Goal: Information Seeking & Learning: Learn about a topic

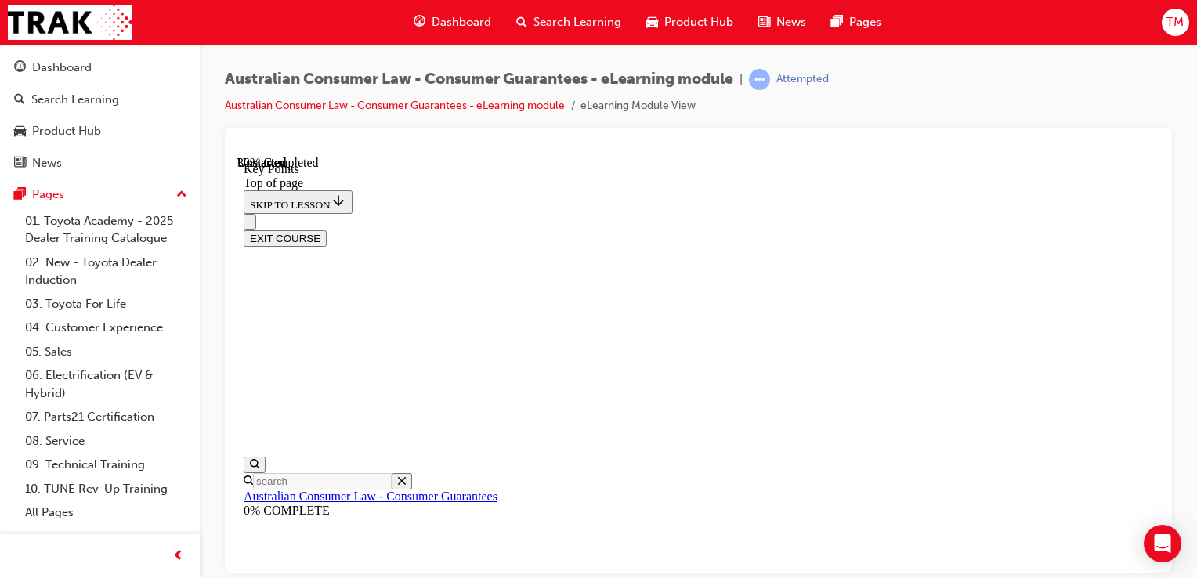
scroll to position [823, 0]
drag, startPoint x: 1154, startPoint y: 324, endPoint x: 1409, endPoint y: 643, distance: 408.0
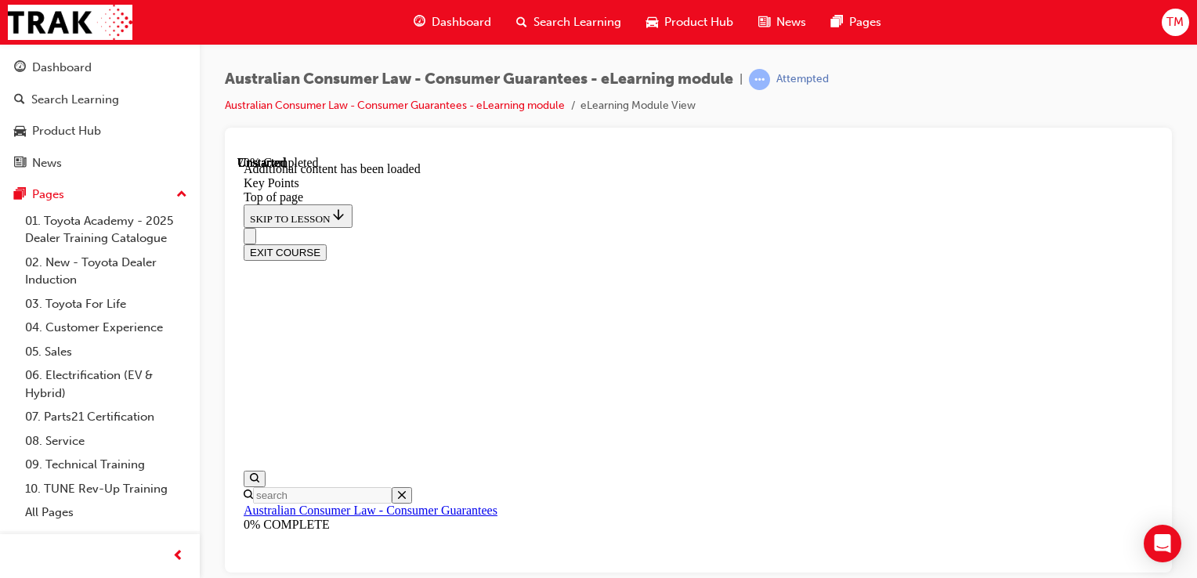
scroll to position [2201, 0]
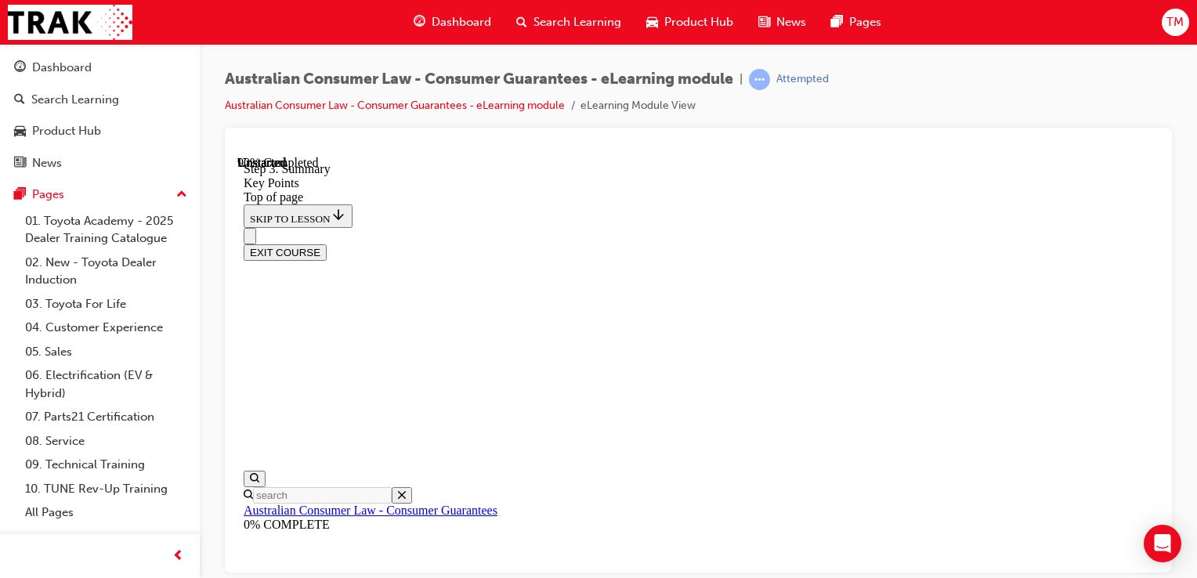
scroll to position [2480, 0]
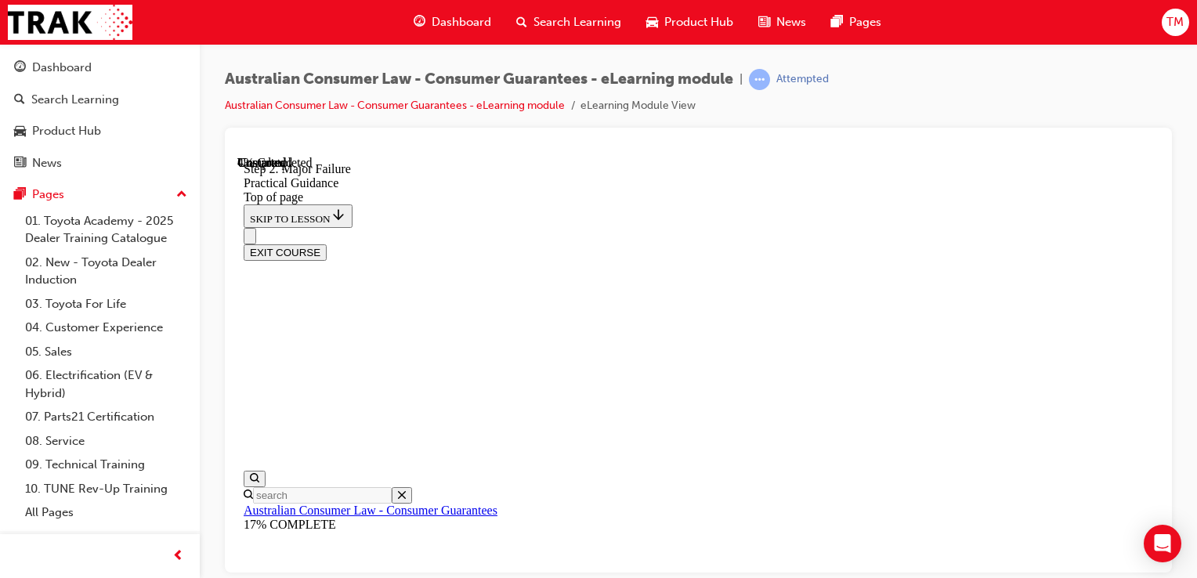
drag, startPoint x: 1156, startPoint y: 251, endPoint x: 1404, endPoint y: 473, distance: 333.0
drag, startPoint x: 1140, startPoint y: 298, endPoint x: 1151, endPoint y: 295, distance: 11.4
drag, startPoint x: 1151, startPoint y: 295, endPoint x: 1144, endPoint y: 327, distance: 32.9
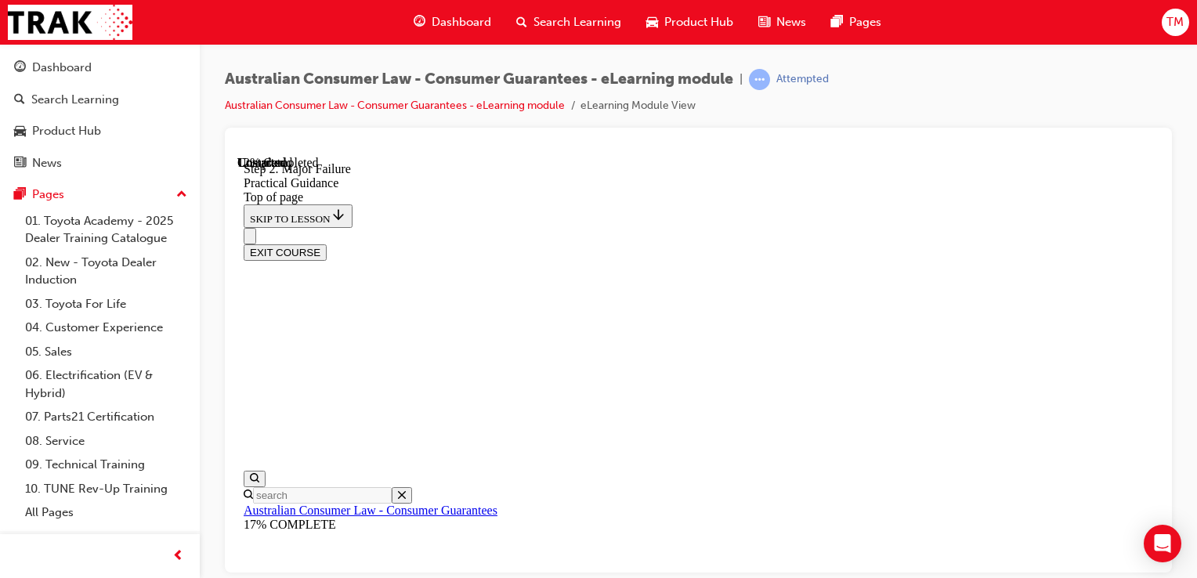
drag, startPoint x: 797, startPoint y: 228, endPoint x: 724, endPoint y: 318, distance: 115.9
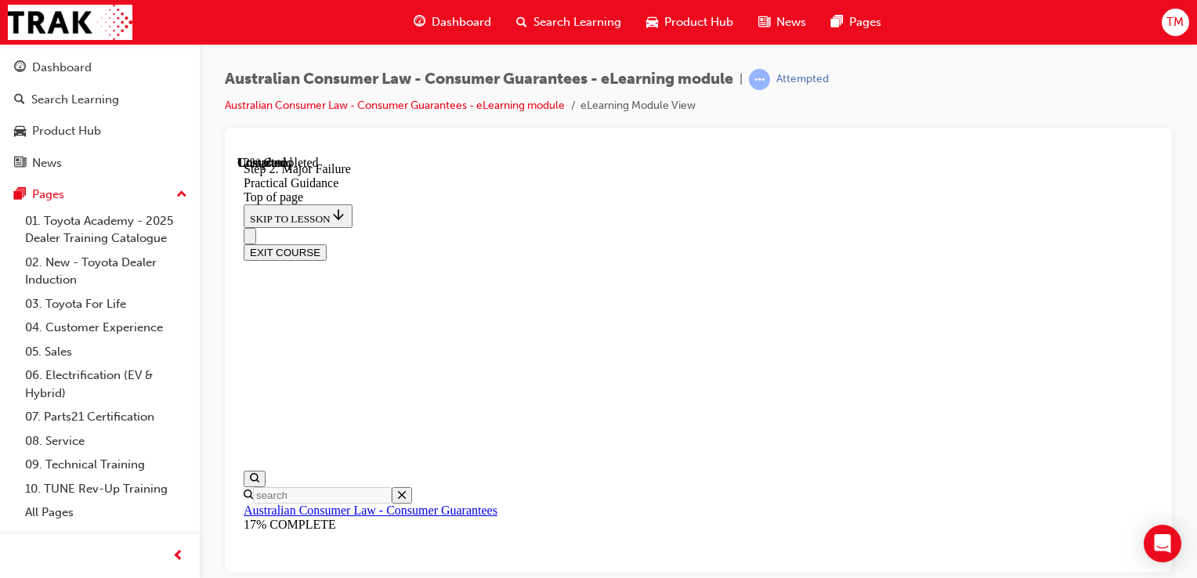
drag, startPoint x: 724, startPoint y: 318, endPoint x: 737, endPoint y: 347, distance: 31.9
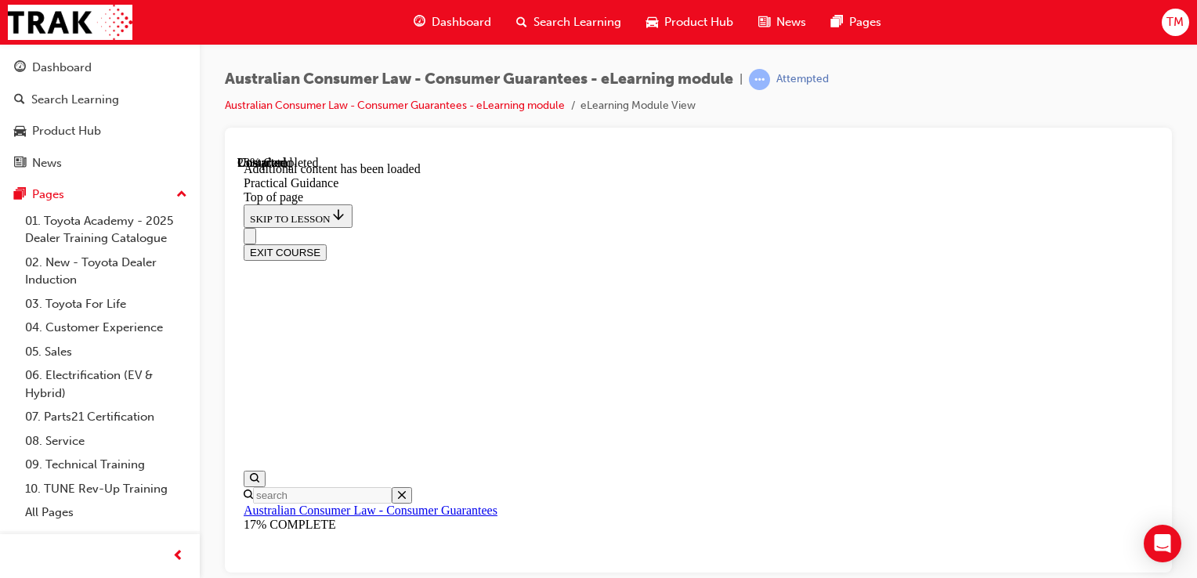
scroll to position [984, 0]
click at [1197, 42] on html "Your version of Internet Explorer is outdated and not supported. Please upgrade…" at bounding box center [598, 289] width 1197 height 578
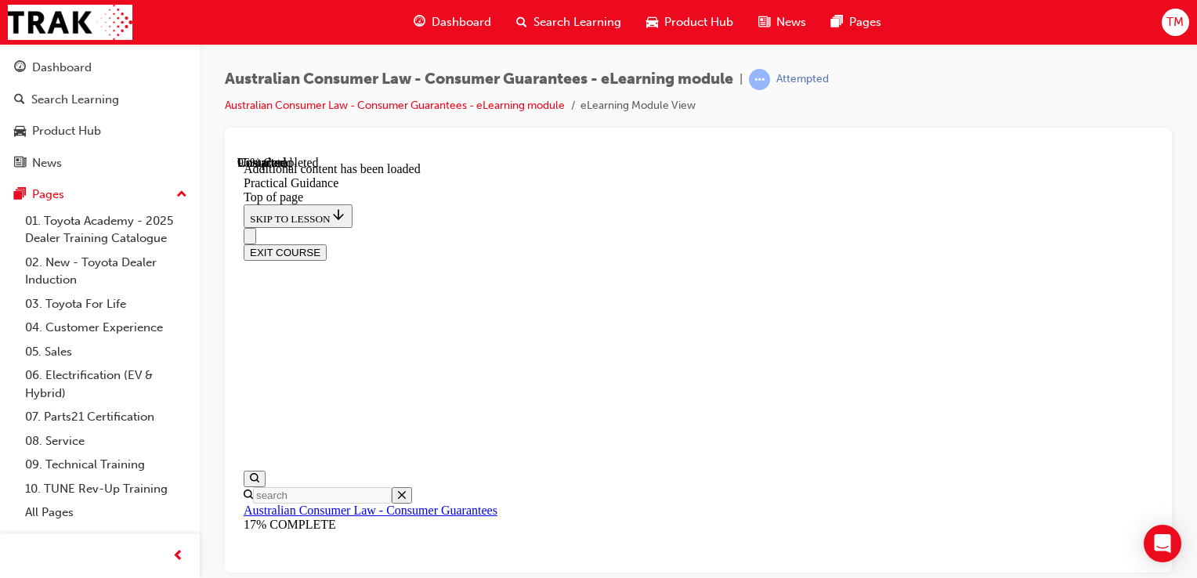
scroll to position [4385, 0]
drag, startPoint x: 1156, startPoint y: 371, endPoint x: 1400, endPoint y: 584, distance: 323.9
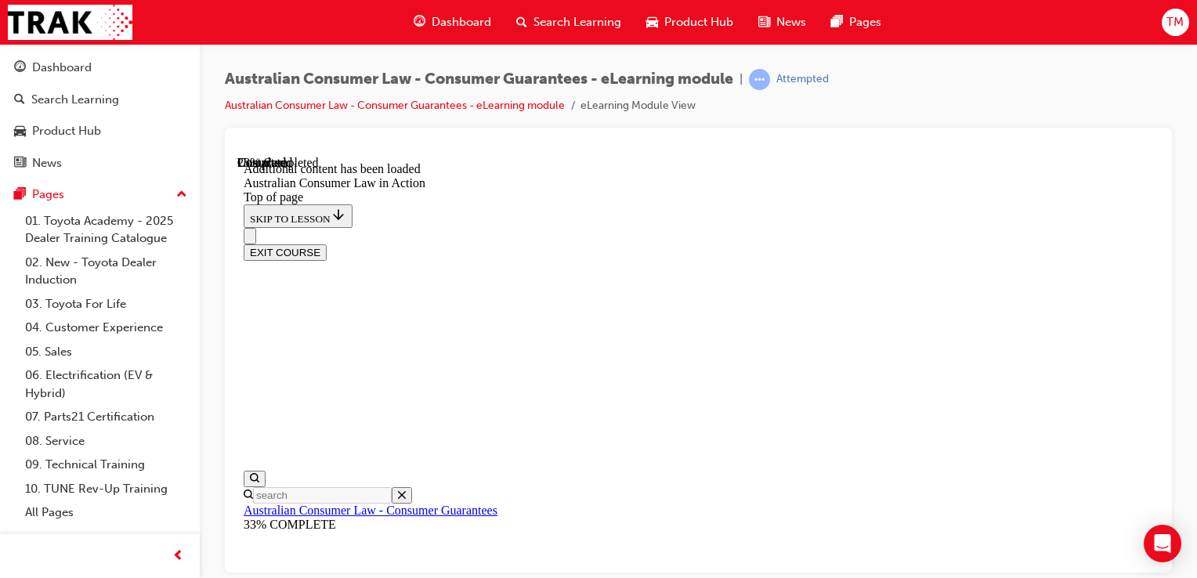
drag, startPoint x: 1154, startPoint y: 408, endPoint x: 1397, endPoint y: 579, distance: 297.4
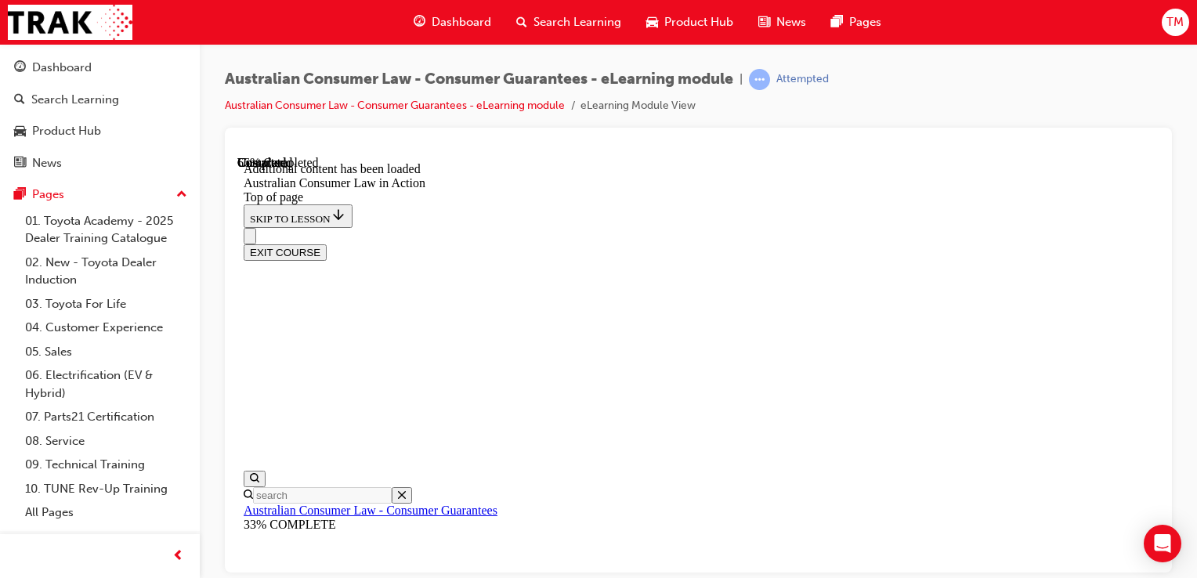
scroll to position [2330, 0]
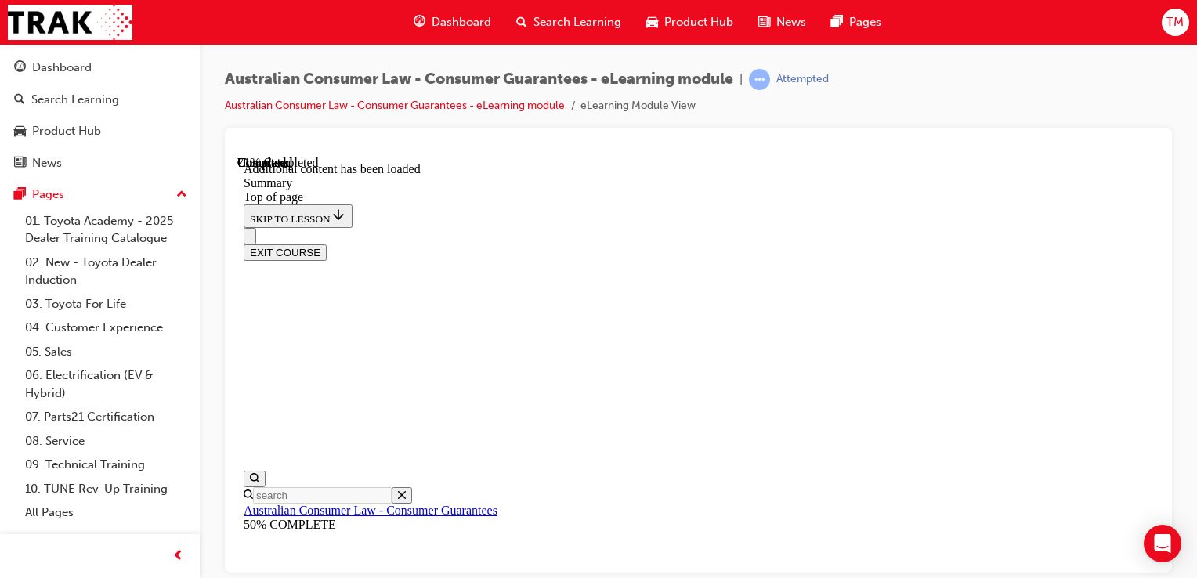
scroll to position [1249, 0]
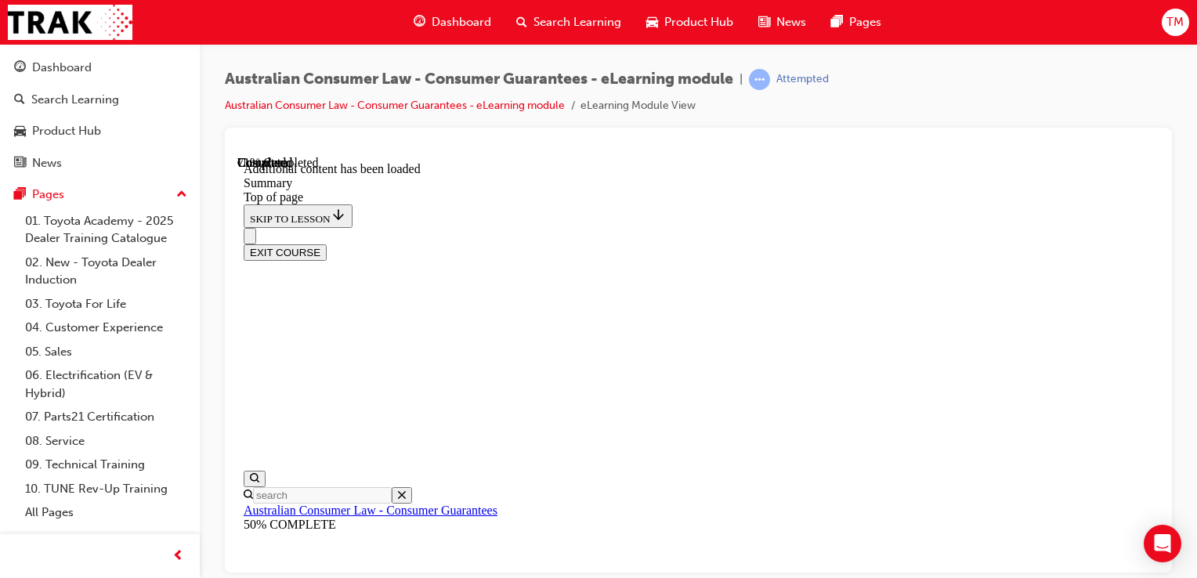
scroll to position [1484, 0]
drag, startPoint x: 801, startPoint y: 442, endPoint x: 743, endPoint y: 458, distance: 60.1
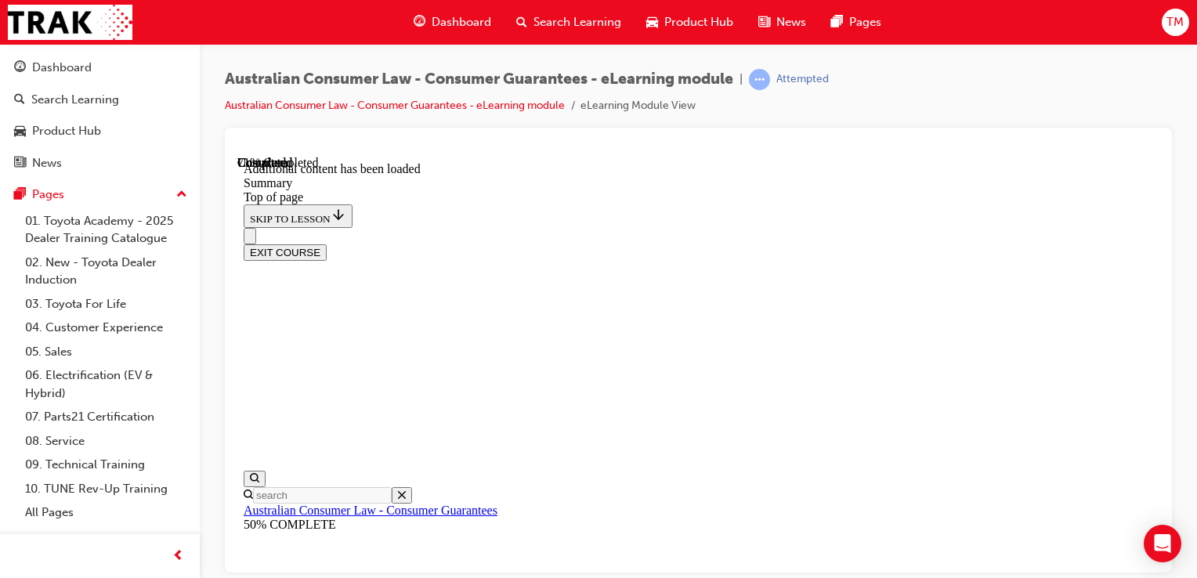
scroll to position [1435, 0]
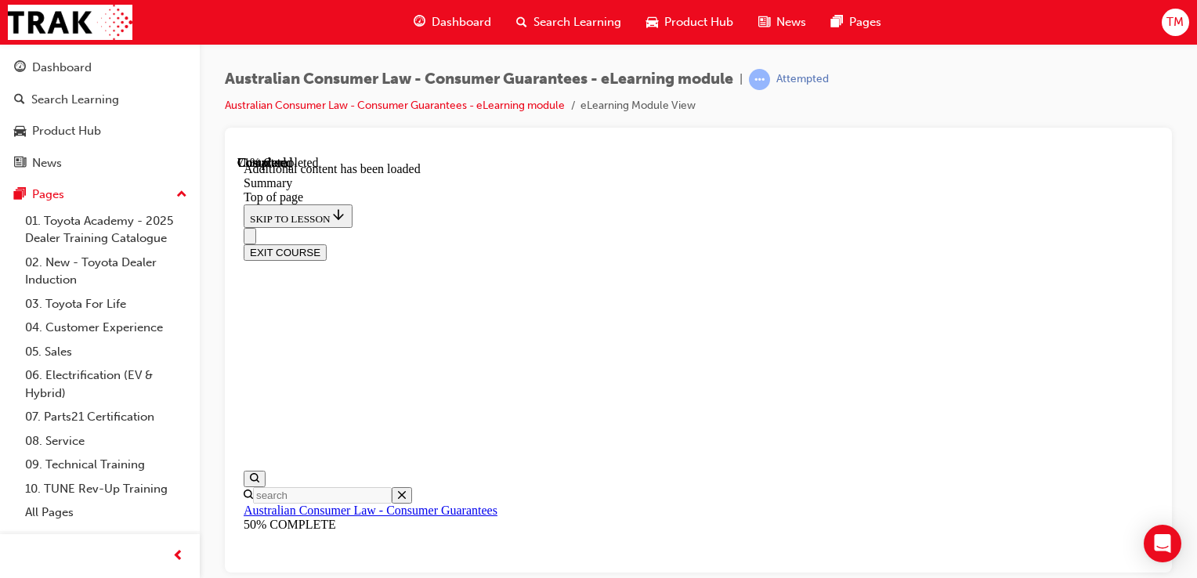
drag, startPoint x: 853, startPoint y: 370, endPoint x: 905, endPoint y: 379, distance: 53.2
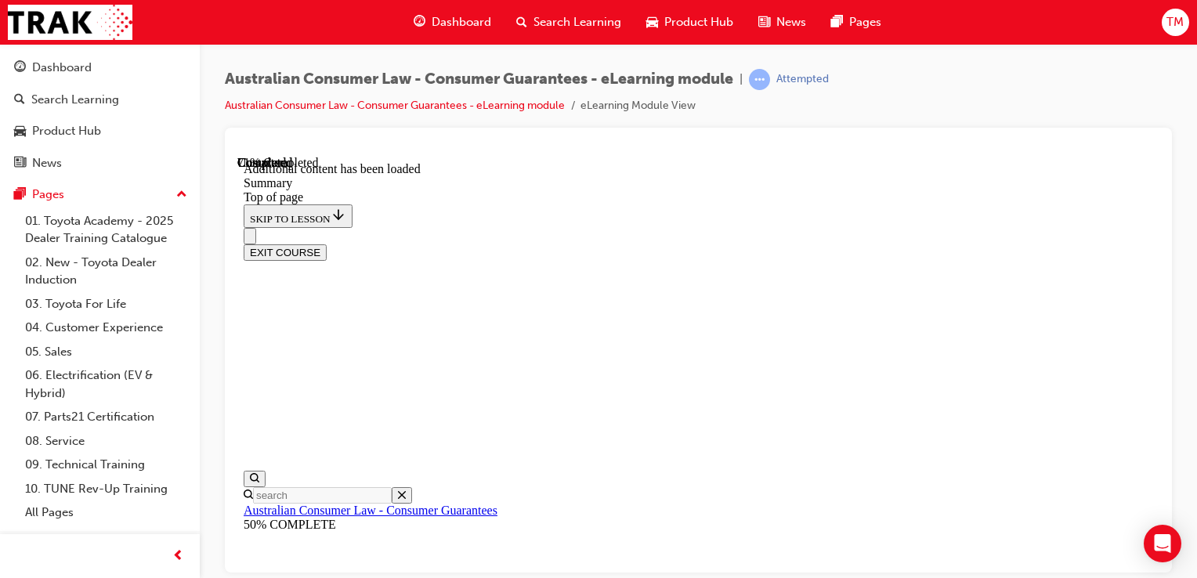
drag, startPoint x: 696, startPoint y: 364, endPoint x: 712, endPoint y: 357, distance: 17.5
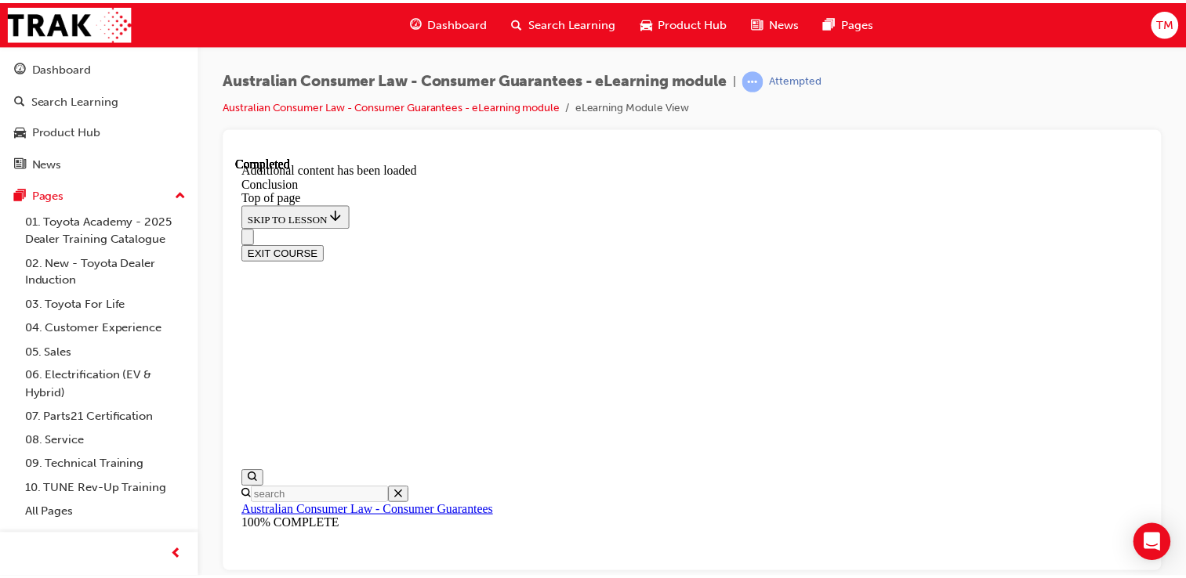
scroll to position [256, 0]
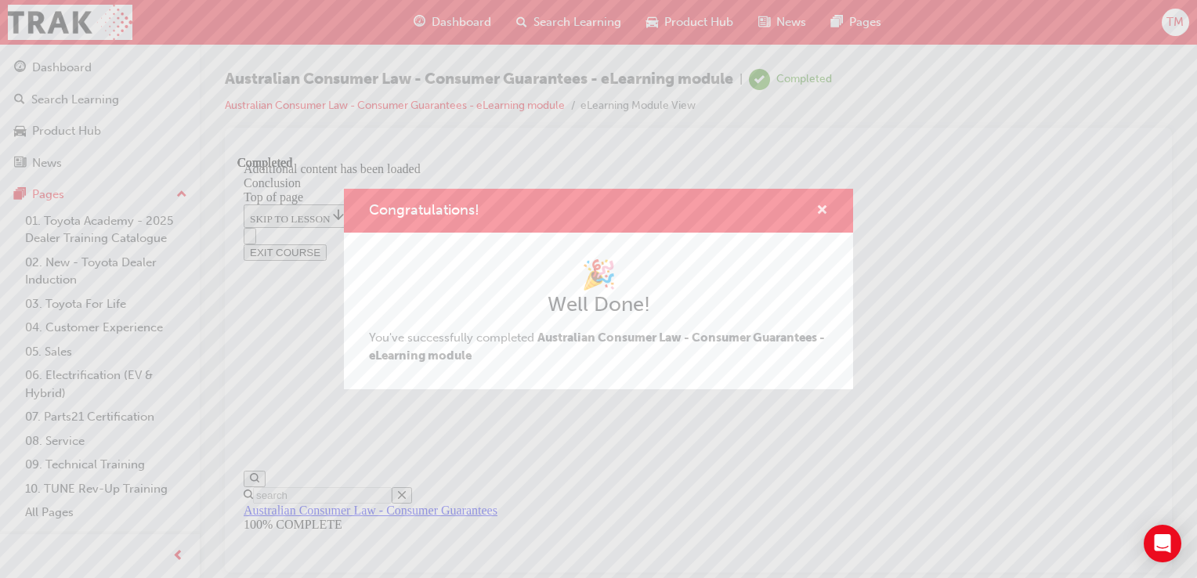
click at [820, 216] on span "cross-icon" at bounding box center [823, 212] width 12 height 14
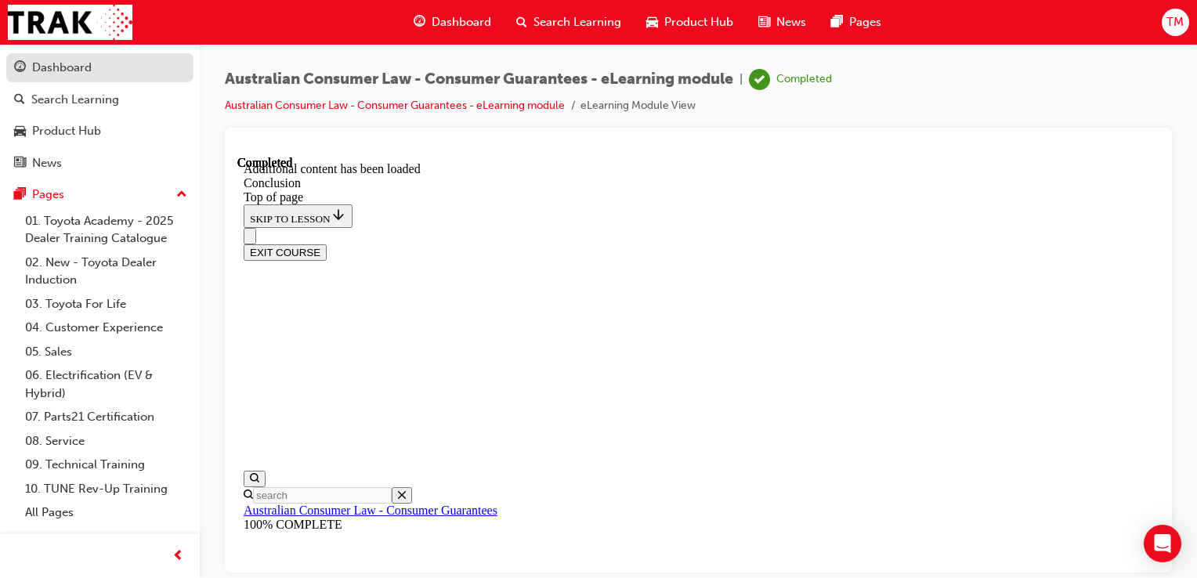
click at [75, 74] on div "Dashboard" at bounding box center [62, 68] width 60 height 18
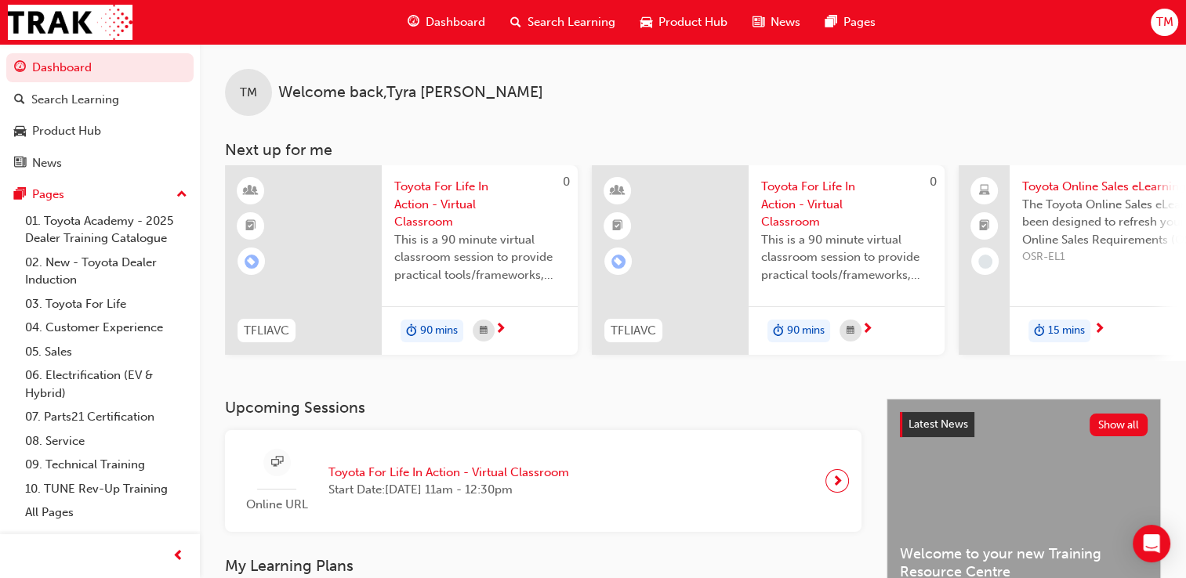
drag, startPoint x: 630, startPoint y: 368, endPoint x: 652, endPoint y: 371, distance: 22.2
click at [690, 353] on div "TM Welcome back , [PERSON_NAME] Next up for me 0 TFLIAVC Toyota For Life In Act…" at bounding box center [693, 221] width 986 height 355
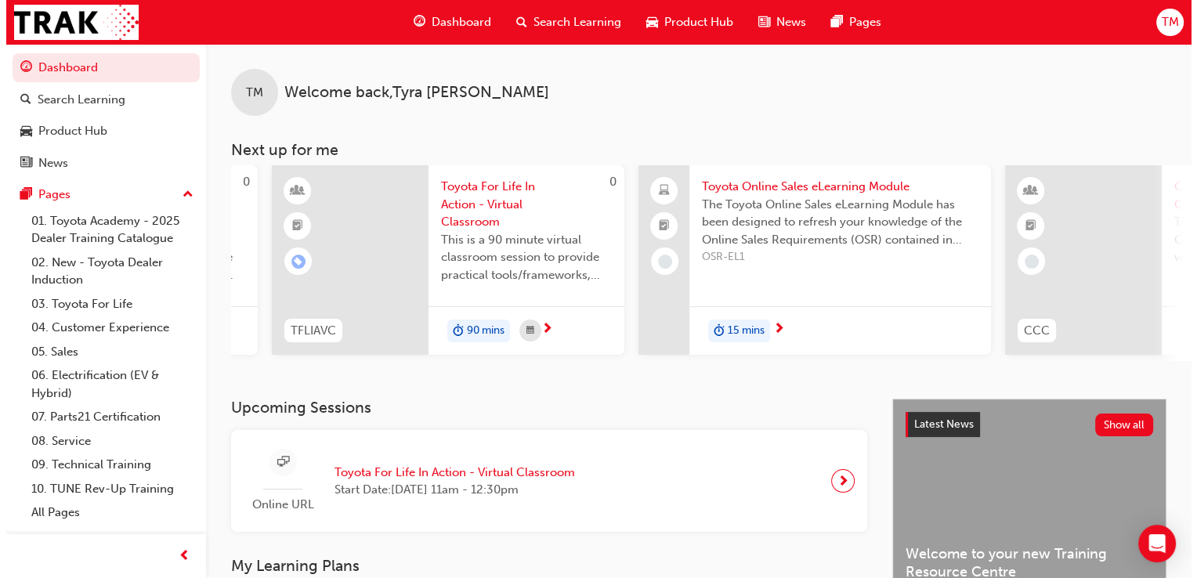
scroll to position [0, 320]
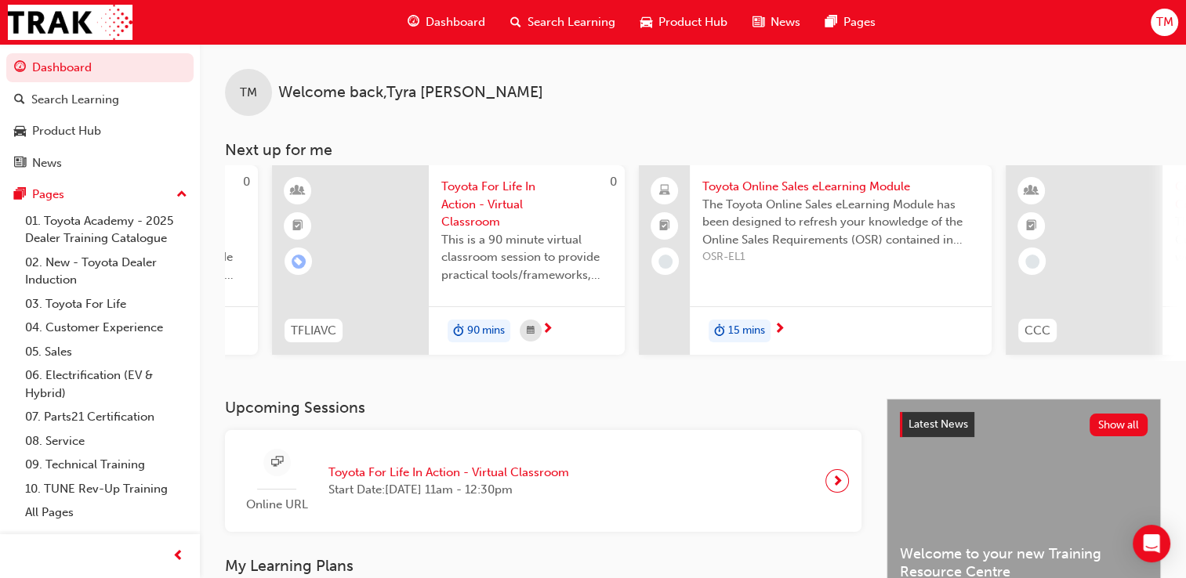
click at [771, 324] on div "15 mins" at bounding box center [841, 330] width 302 height 49
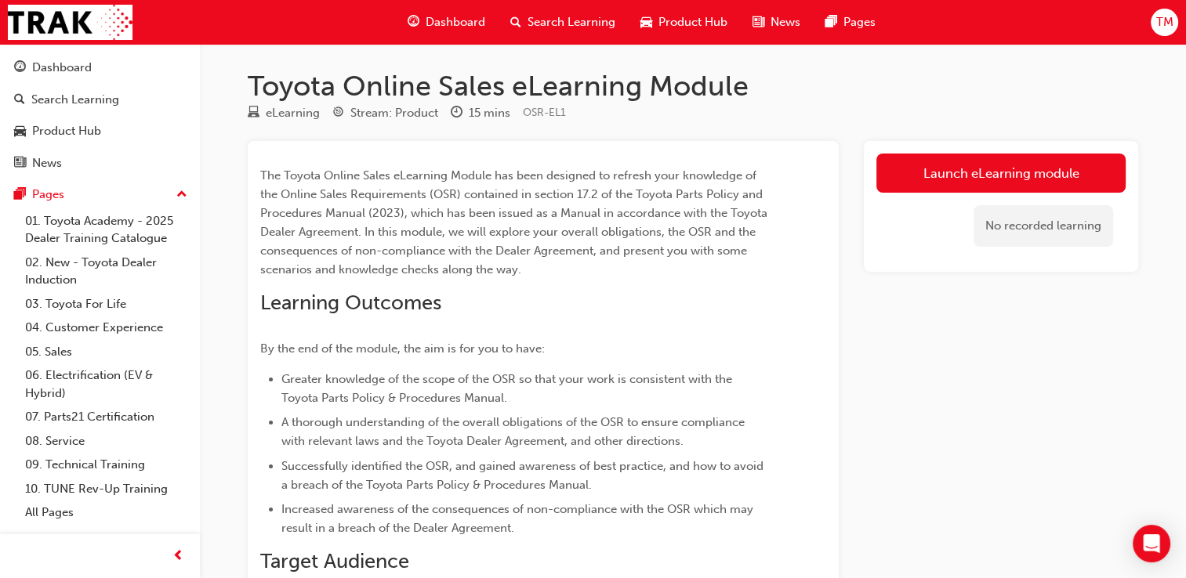
click at [1039, 166] on link "Launch eLearning module" at bounding box center [1000, 173] width 249 height 39
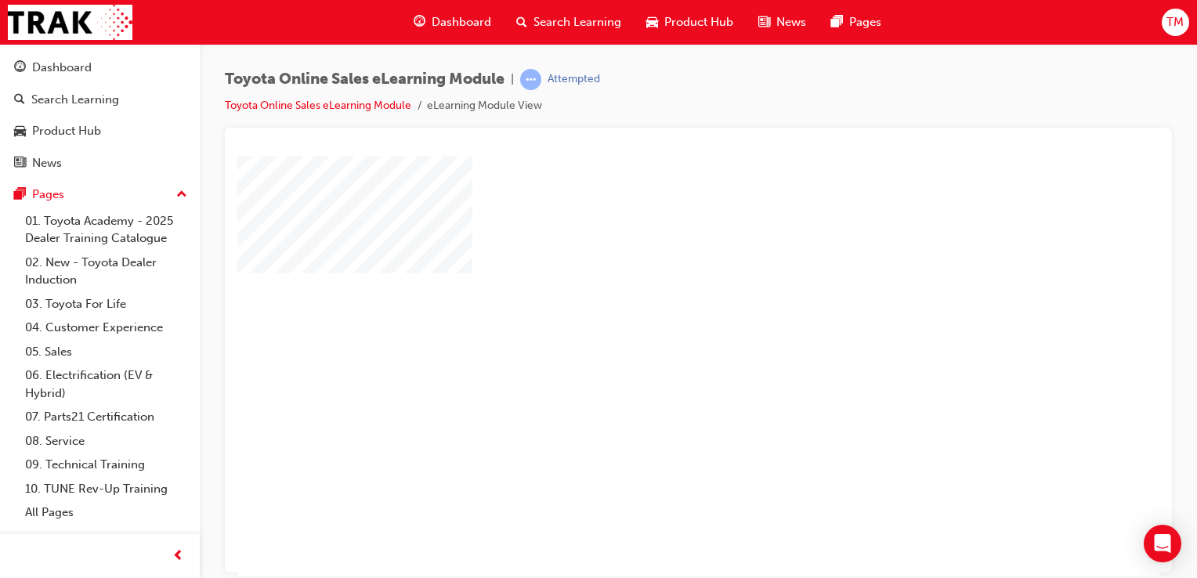
click at [654, 321] on div "play" at bounding box center [654, 321] width 0 height 0
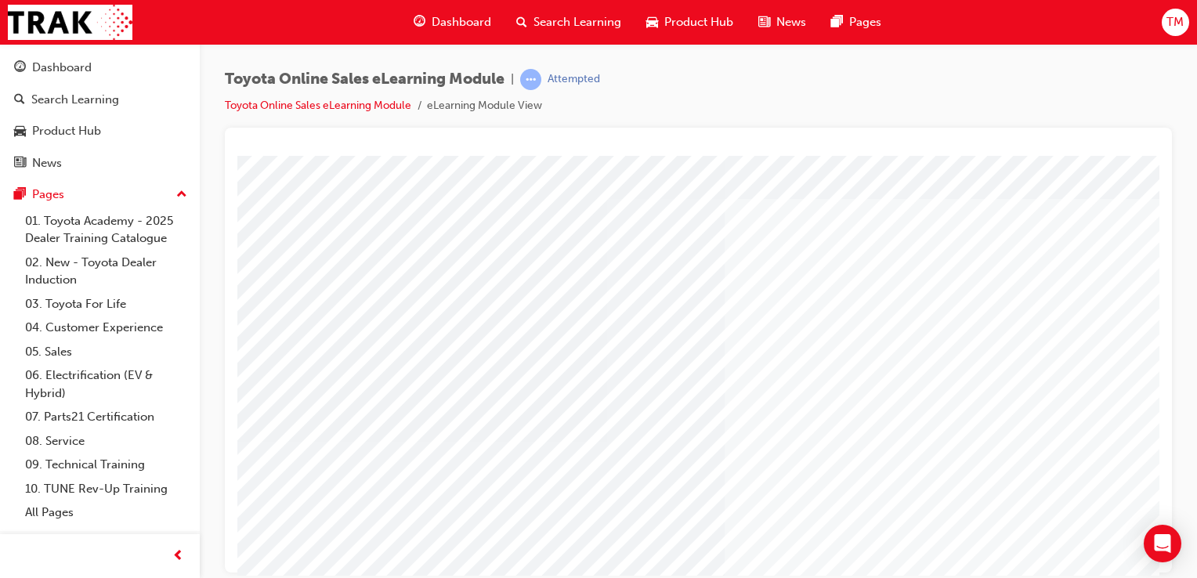
click at [1150, 84] on div "Toyota Online Sales eLearning Module | Attempted Toyota Online Sales eLearning …" at bounding box center [698, 98] width 947 height 59
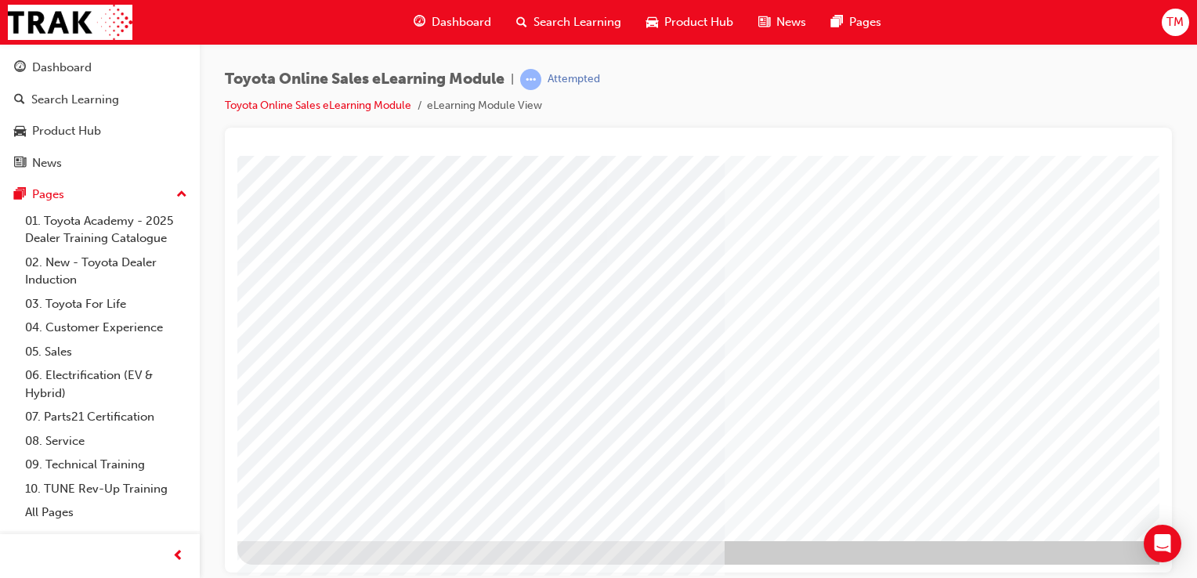
drag, startPoint x: 1154, startPoint y: 266, endPoint x: 1400, endPoint y: 596, distance: 412.1
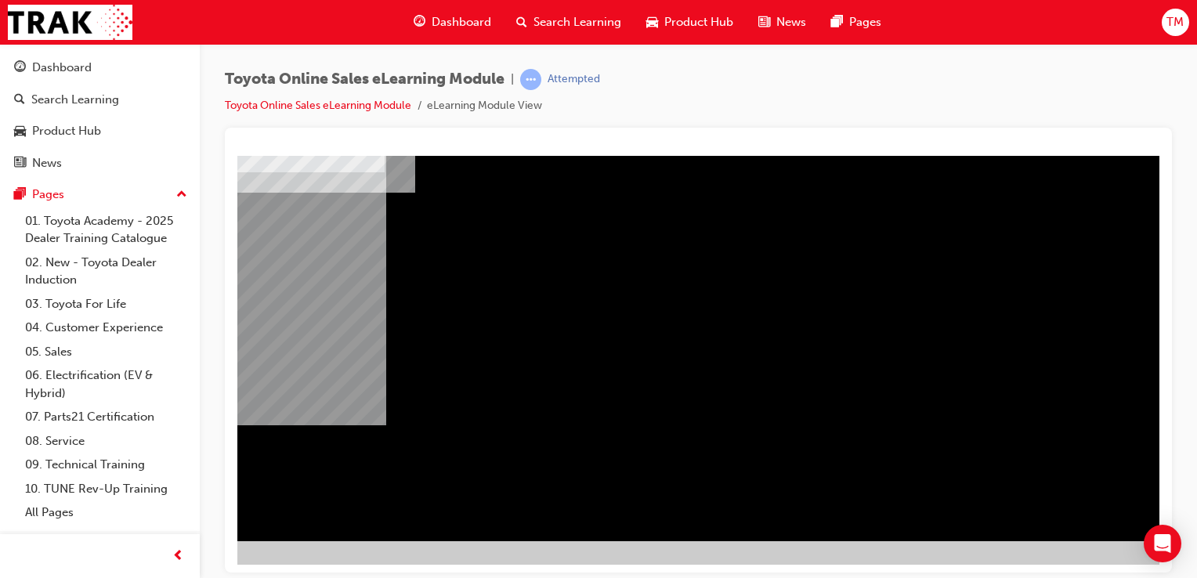
scroll to position [179, 154]
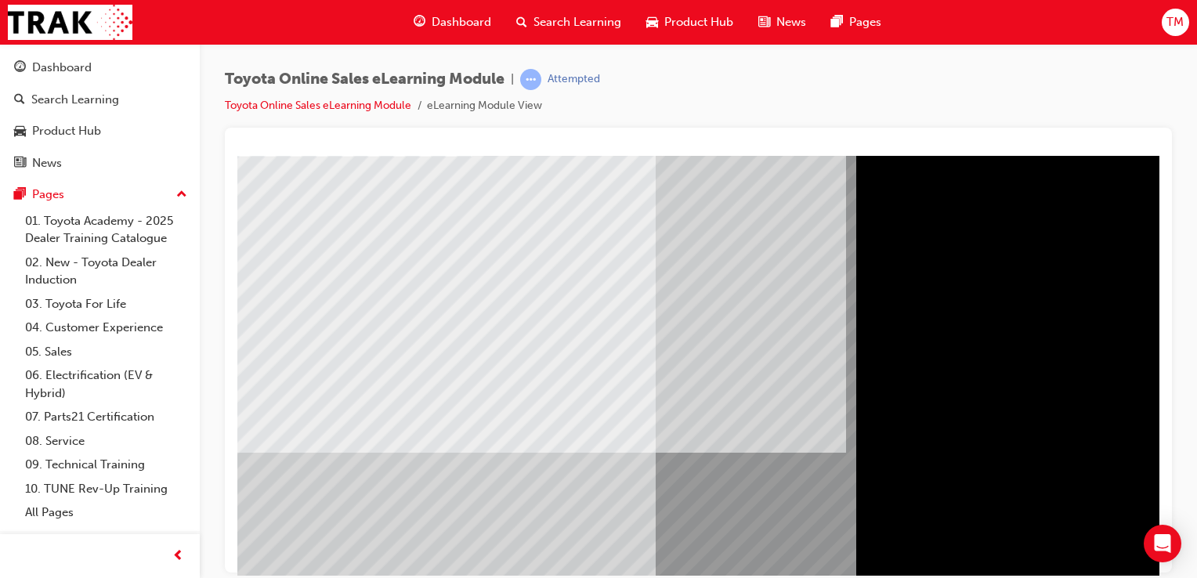
scroll to position [179, 0]
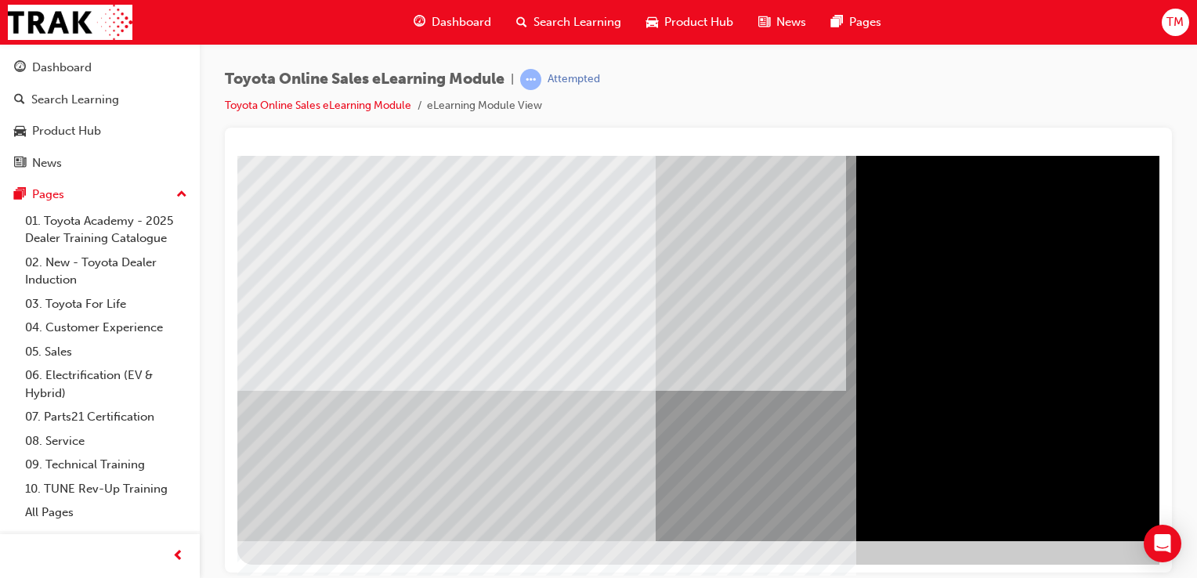
drag, startPoint x: 1147, startPoint y: 380, endPoint x: 1148, endPoint y: 401, distance: 21.2
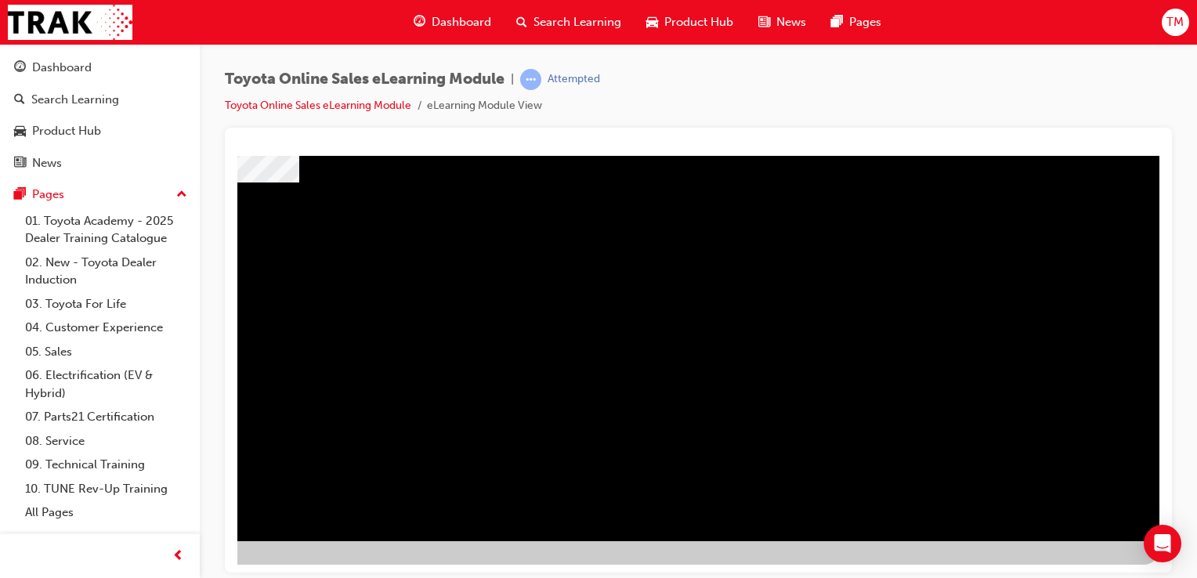
scroll to position [0, 0]
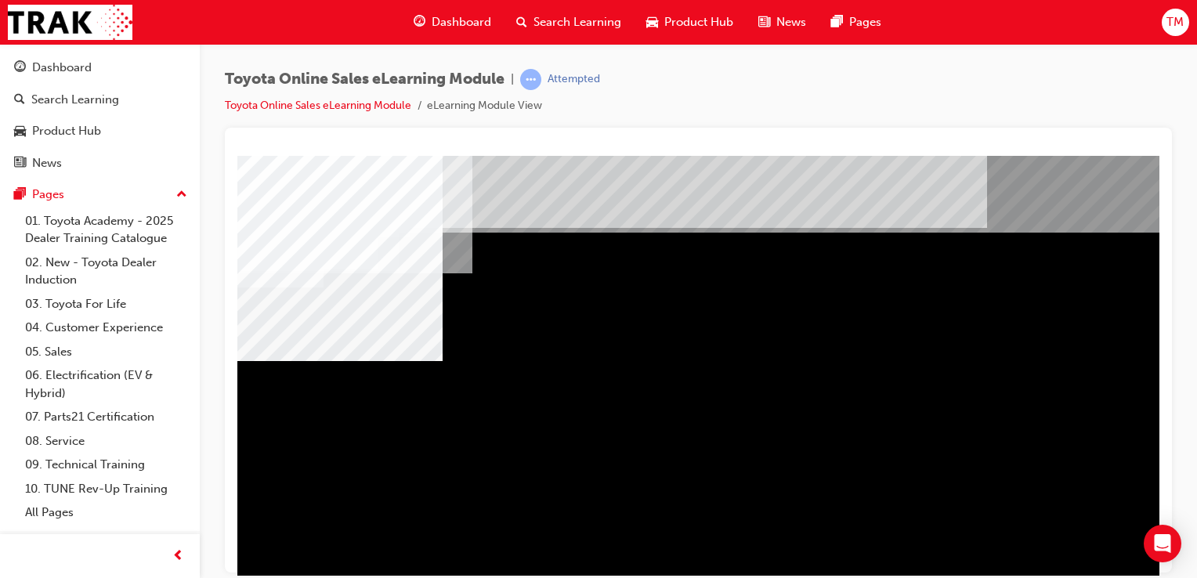
drag, startPoint x: 1147, startPoint y: 266, endPoint x: 1149, endPoint y: 286, distance: 19.7
click at [1149, 161] on html "multistate Loading..." at bounding box center [698, 158] width 922 height 6
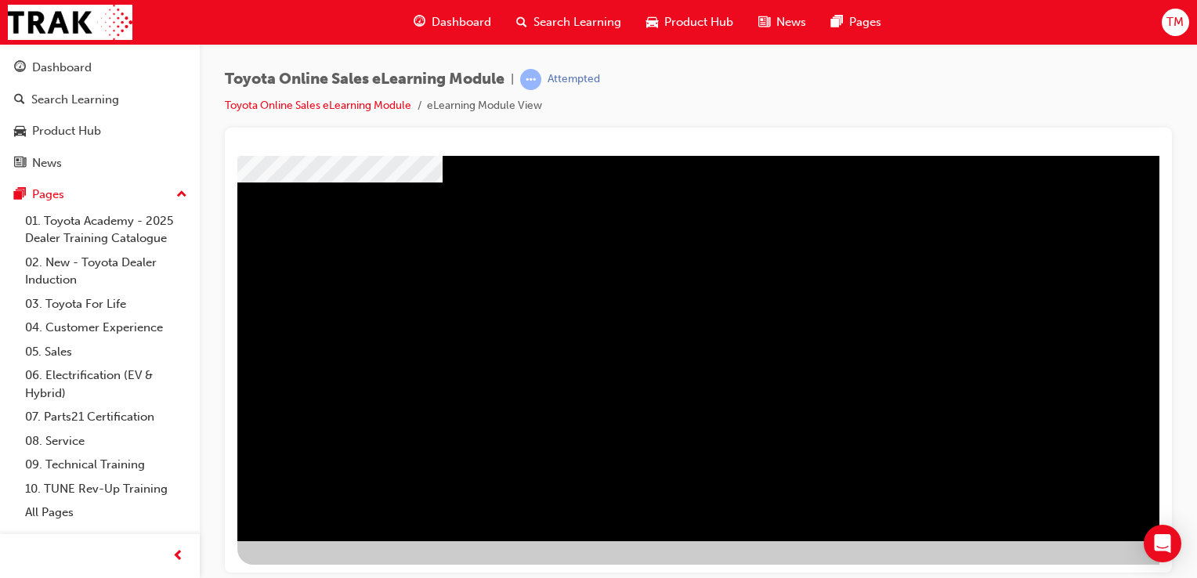
scroll to position [158, 0]
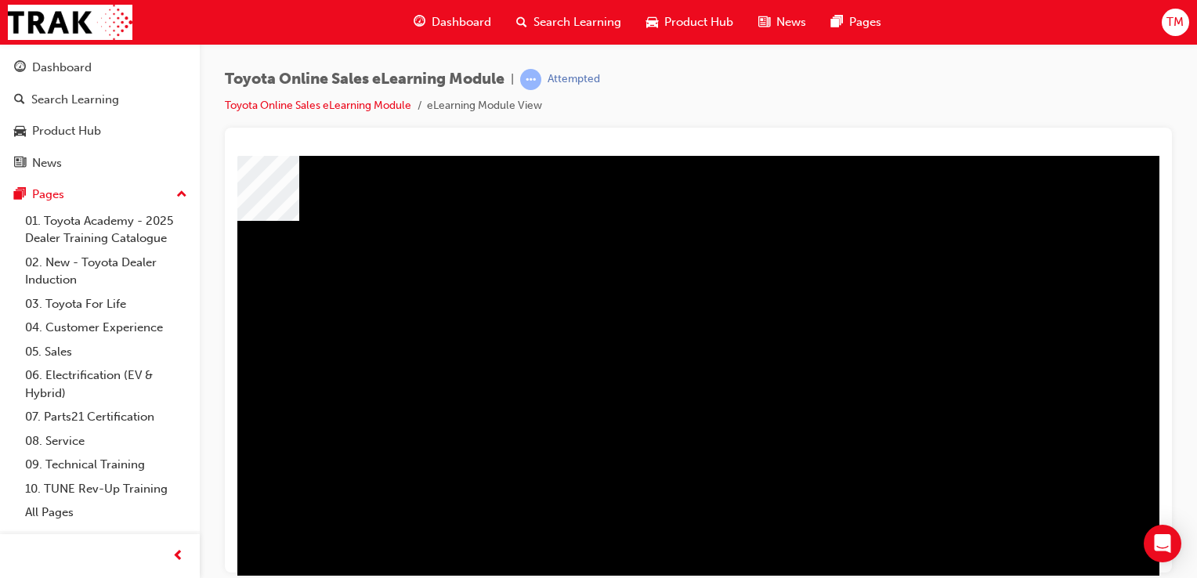
scroll to position [179, 155]
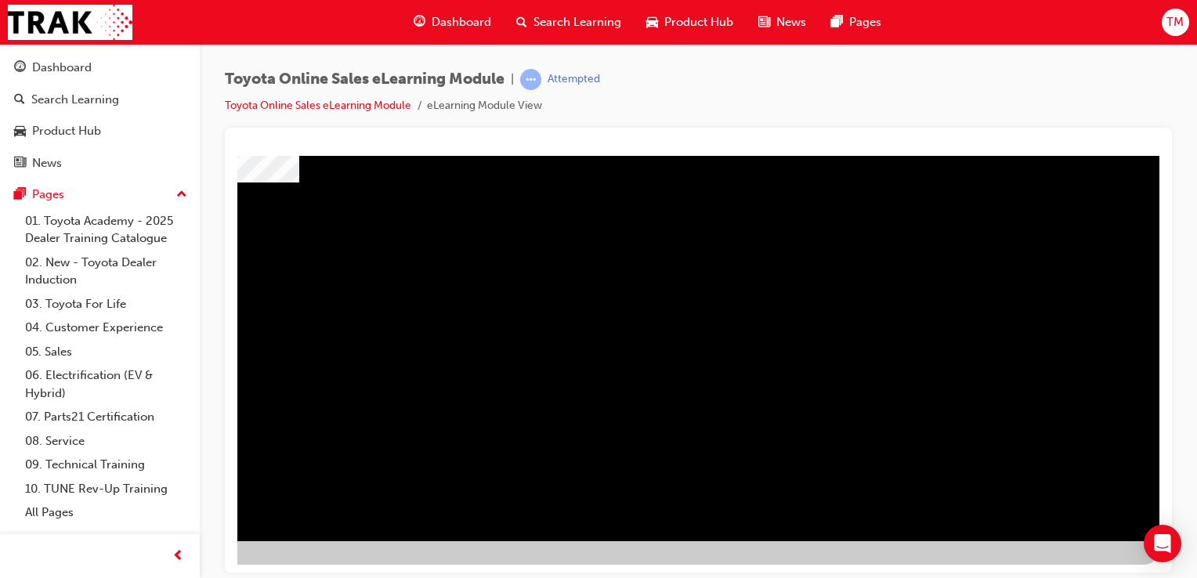
drag, startPoint x: 1154, startPoint y: 498, endPoint x: 1382, endPoint y: 708, distance: 310.0
drag, startPoint x: 1069, startPoint y: 572, endPoint x: 1029, endPoint y: 733, distance: 165.5
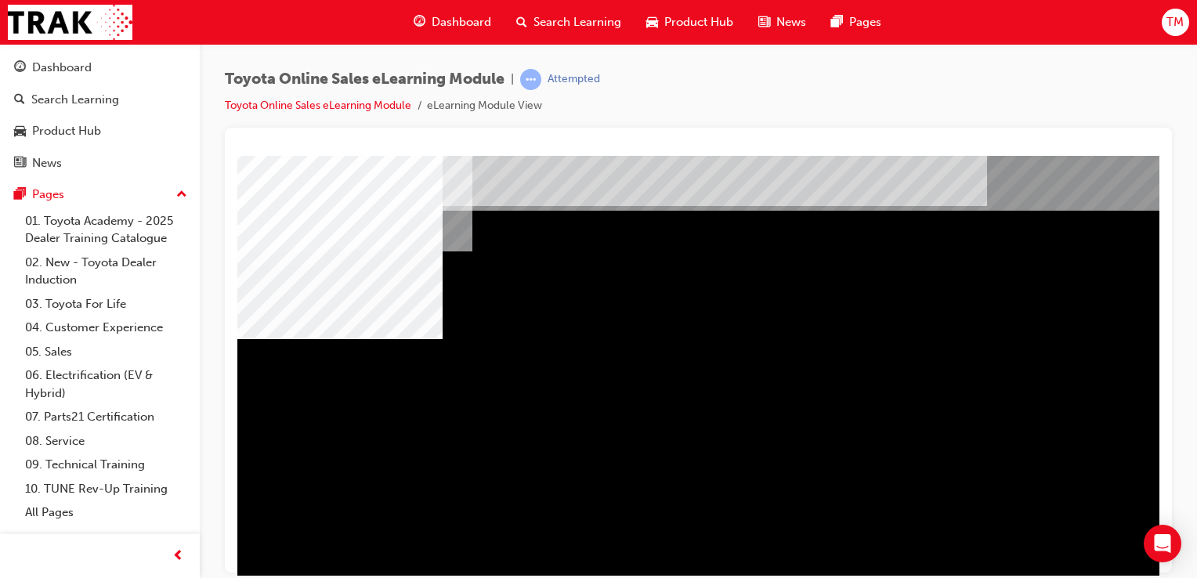
scroll to position [0, 0]
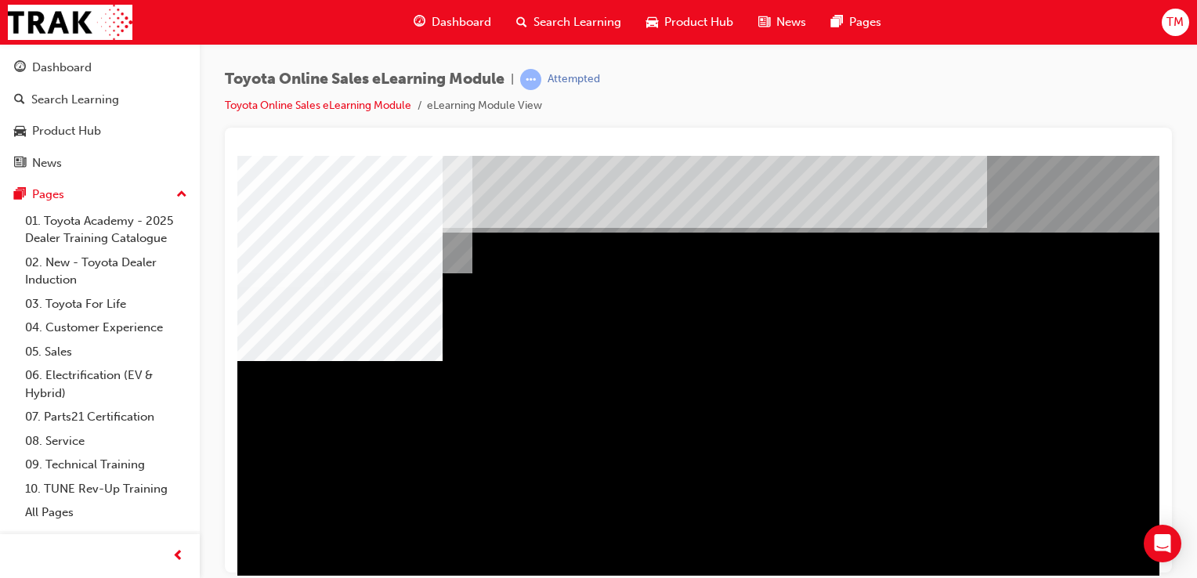
drag, startPoint x: 1109, startPoint y: 377, endPoint x: 1003, endPoint y: 412, distance: 111.5
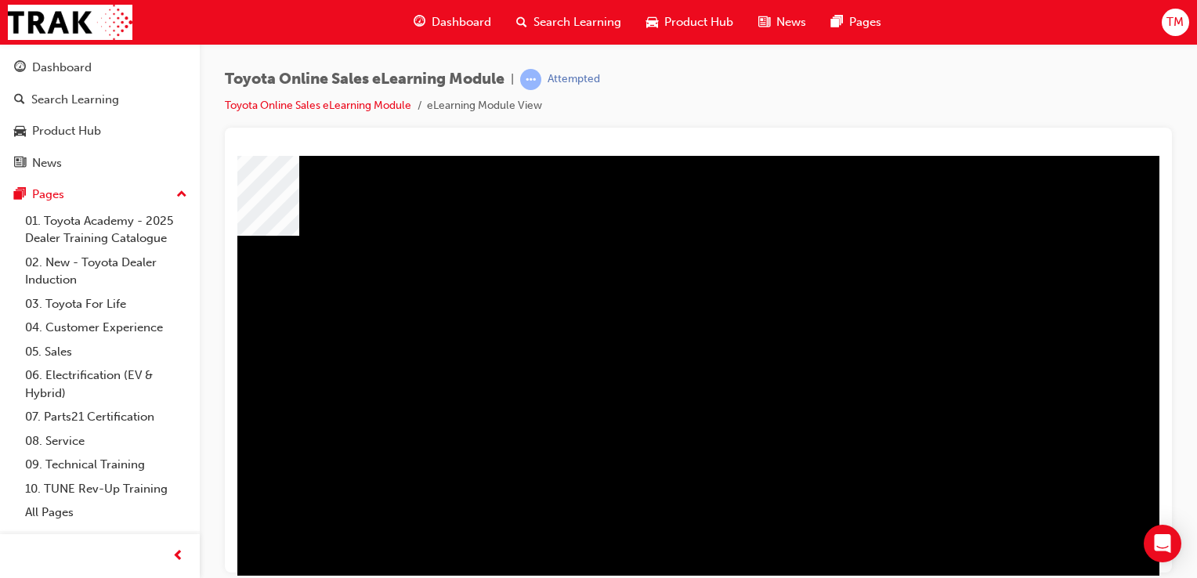
scroll to position [179, 155]
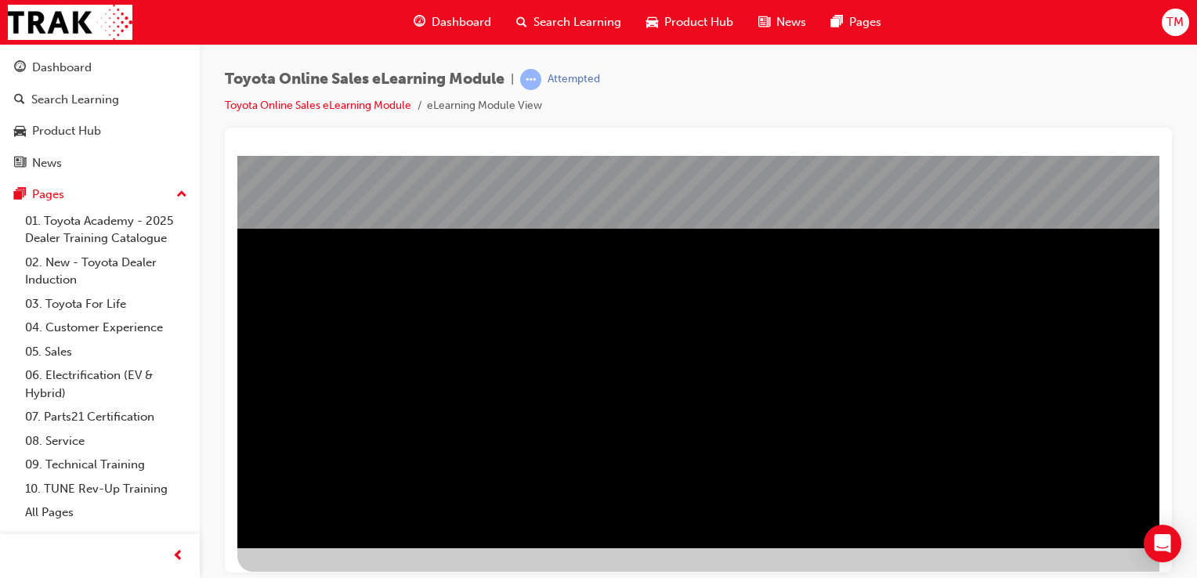
scroll to position [179, 0]
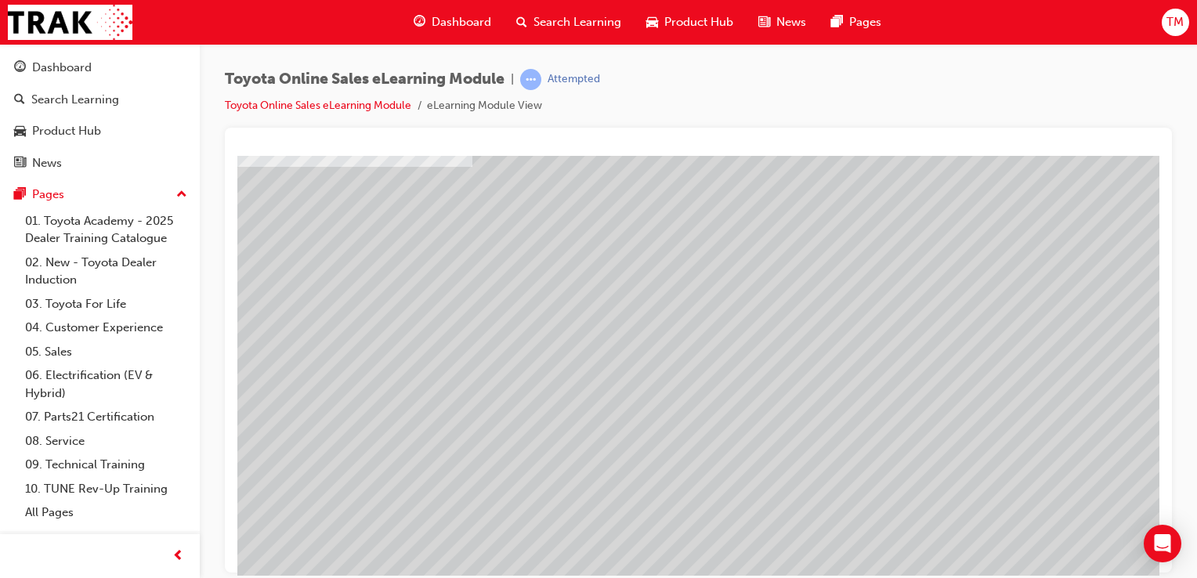
scroll to position [75, 0]
drag, startPoint x: 1155, startPoint y: 364, endPoint x: 1404, endPoint y: 567, distance: 320.8
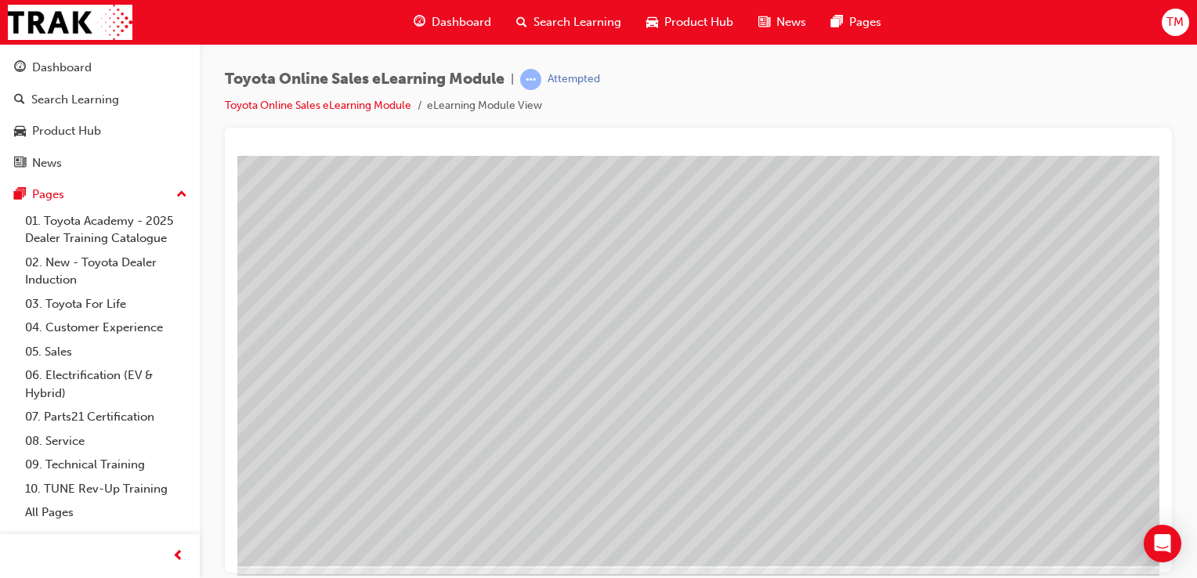
scroll to position [179, 135]
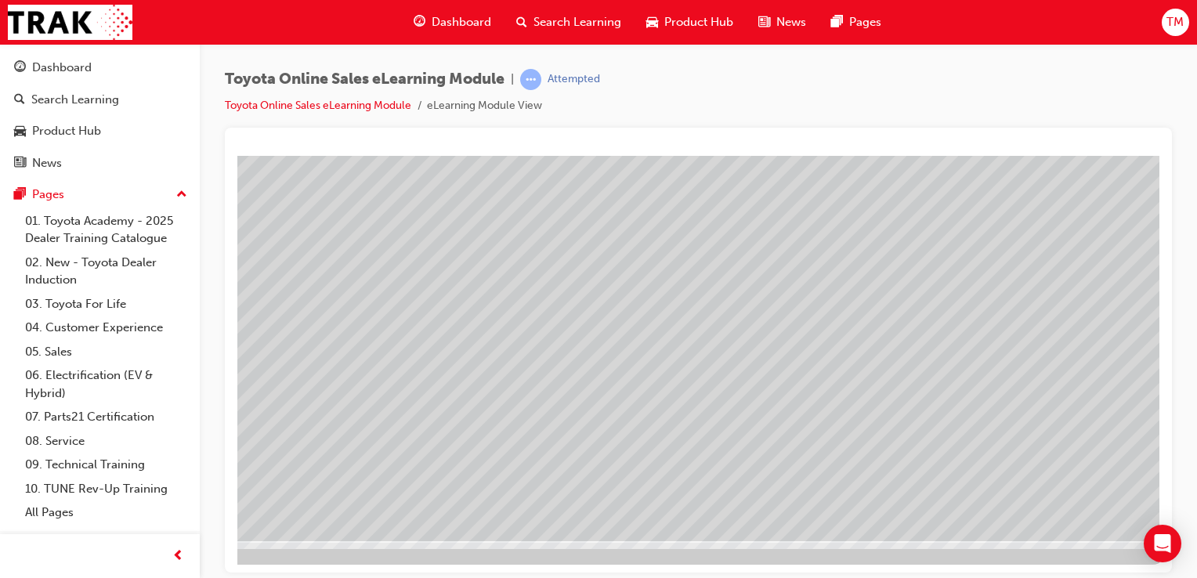
drag, startPoint x: 1157, startPoint y: 445, endPoint x: 1393, endPoint y: 698, distance: 345.5
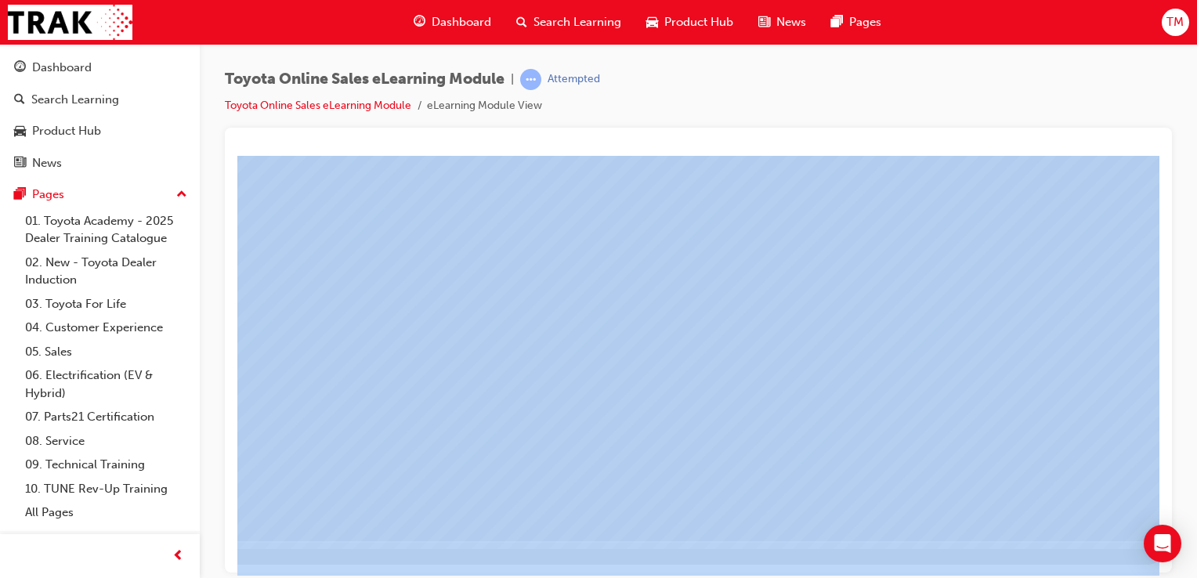
drag, startPoint x: 1318, startPoint y: 730, endPoint x: 1080, endPoint y: 556, distance: 295.0
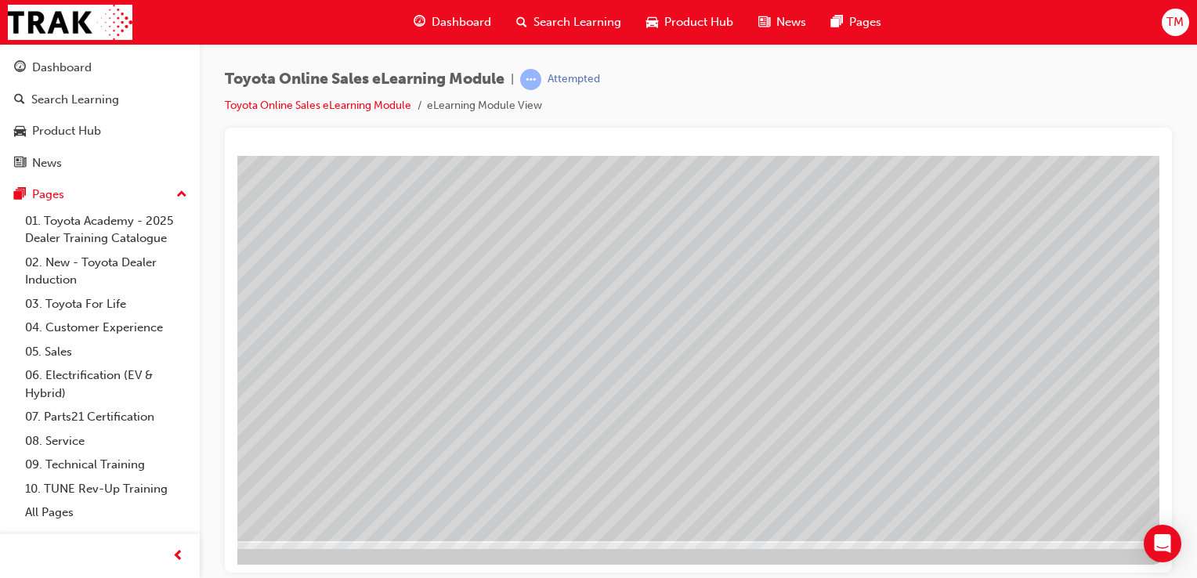
drag, startPoint x: 1157, startPoint y: 489, endPoint x: 1386, endPoint y: 681, distance: 298.7
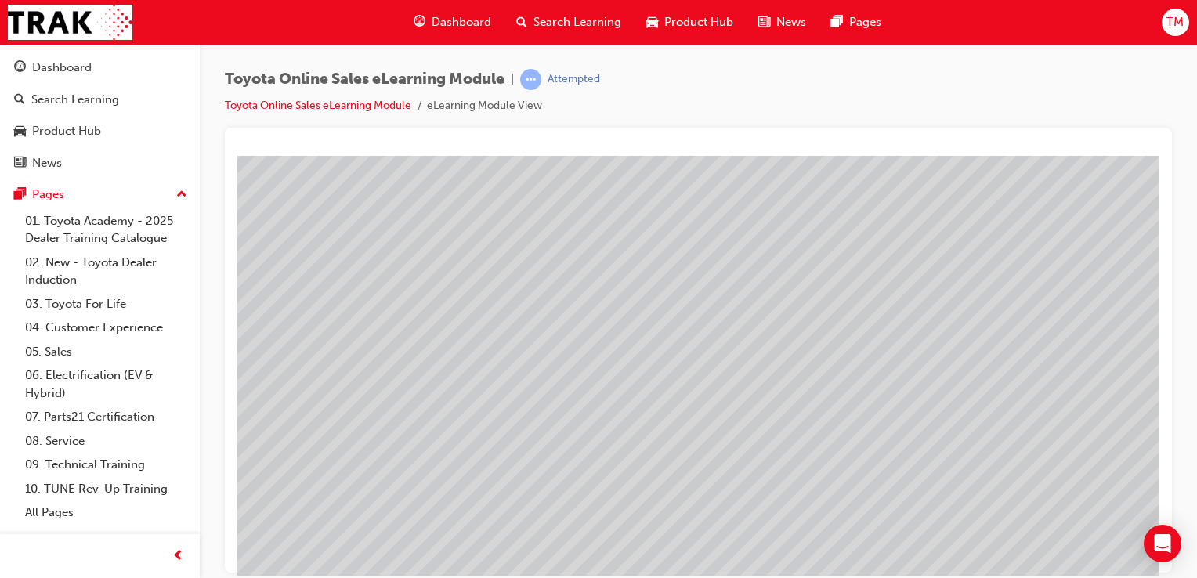
scroll to position [141, 50]
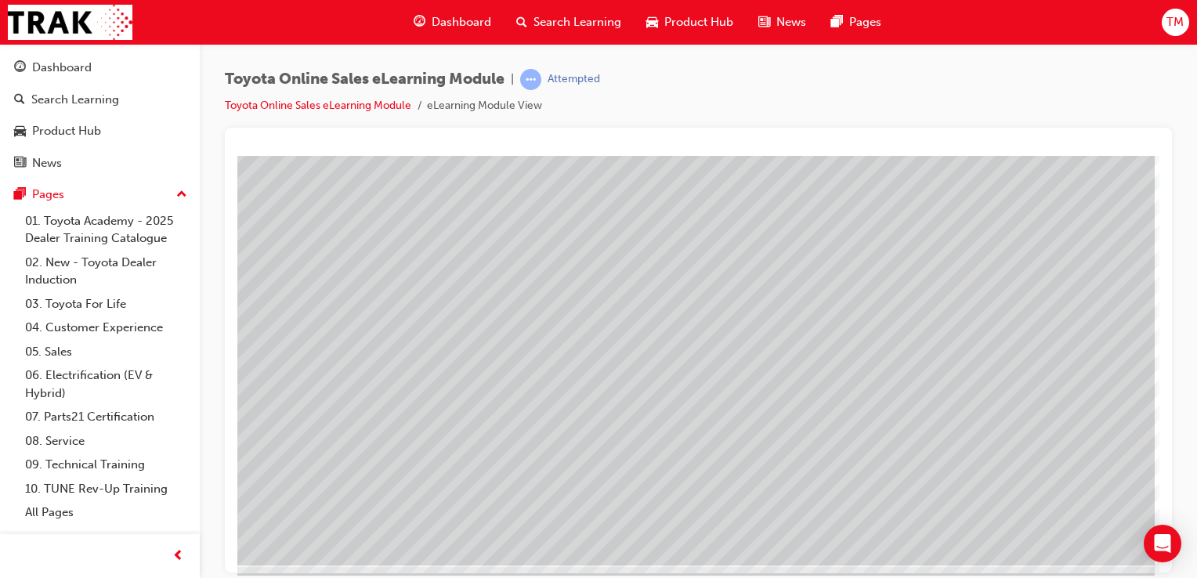
scroll to position [157, 148]
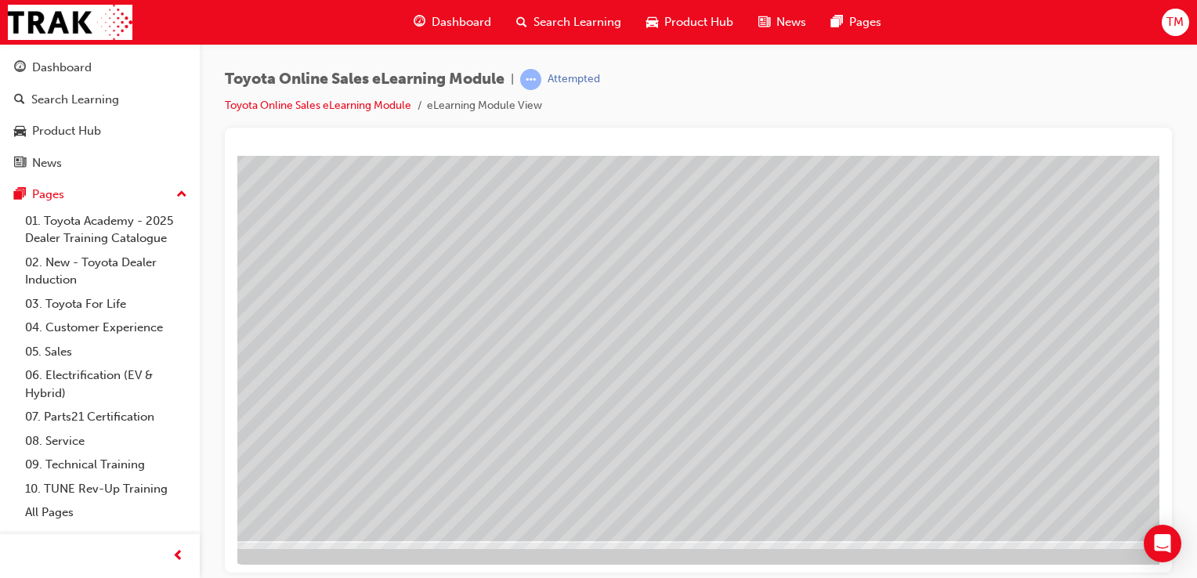
scroll to position [179, 155]
drag, startPoint x: 748, startPoint y: 574, endPoint x: 1208, endPoint y: 733, distance: 485.8
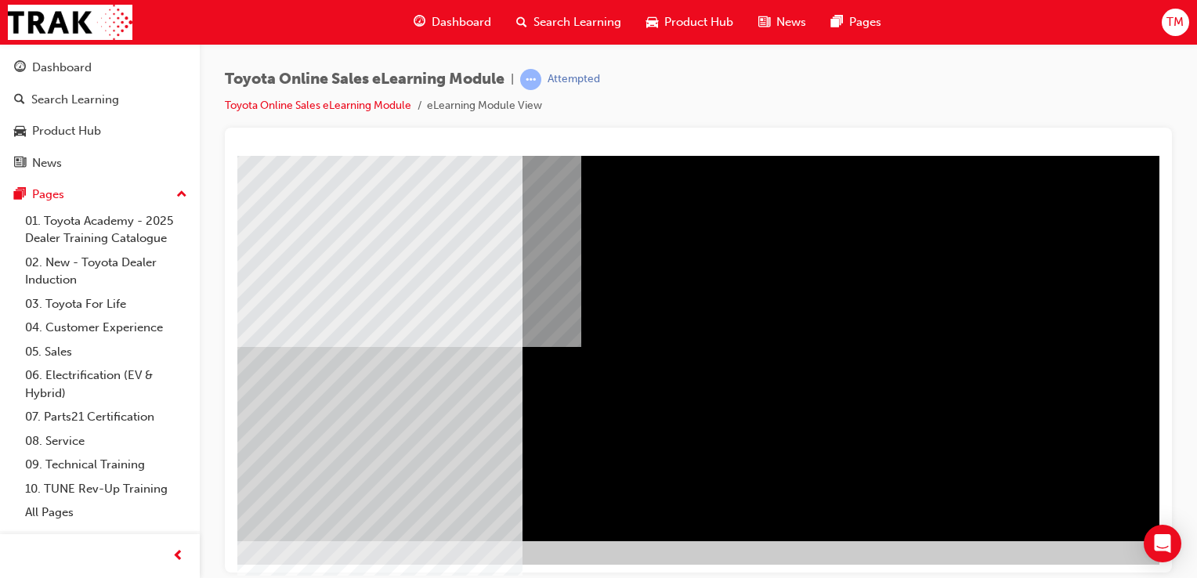
scroll to position [179, 124]
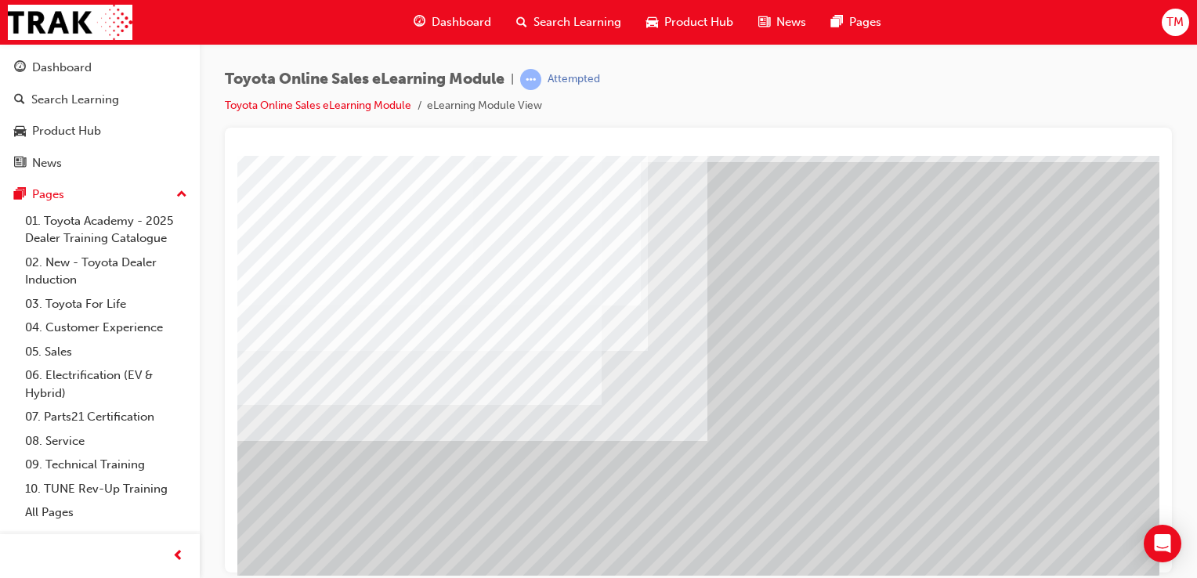
scroll to position [62, 0]
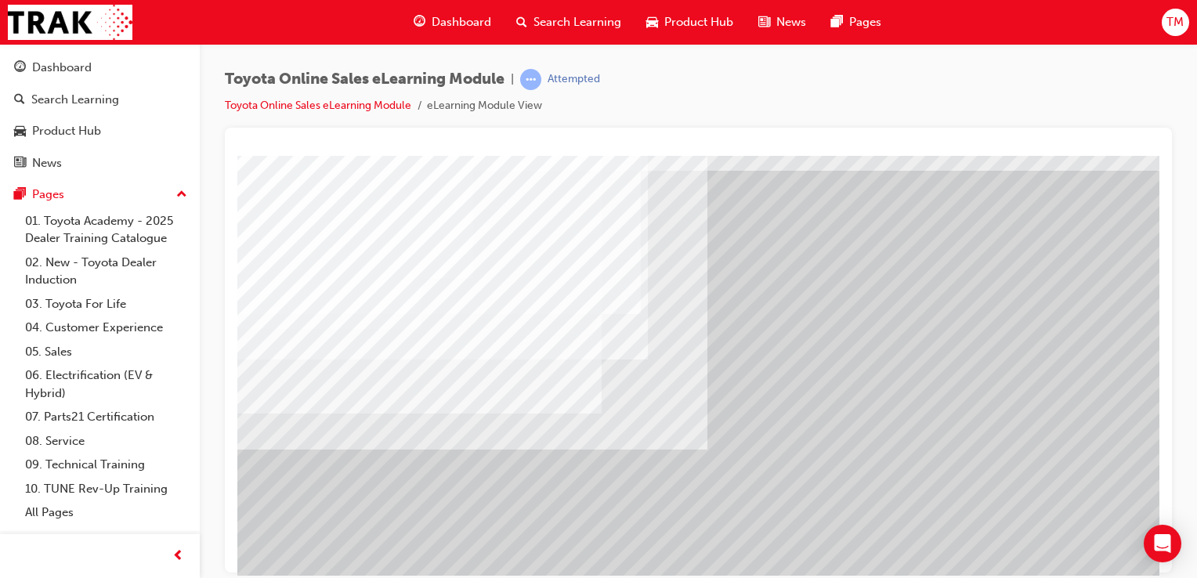
click at [899, 88] on div "Toyota Online Sales eLearning Module | Attempted Toyota Online Sales eLearning …" at bounding box center [698, 98] width 947 height 59
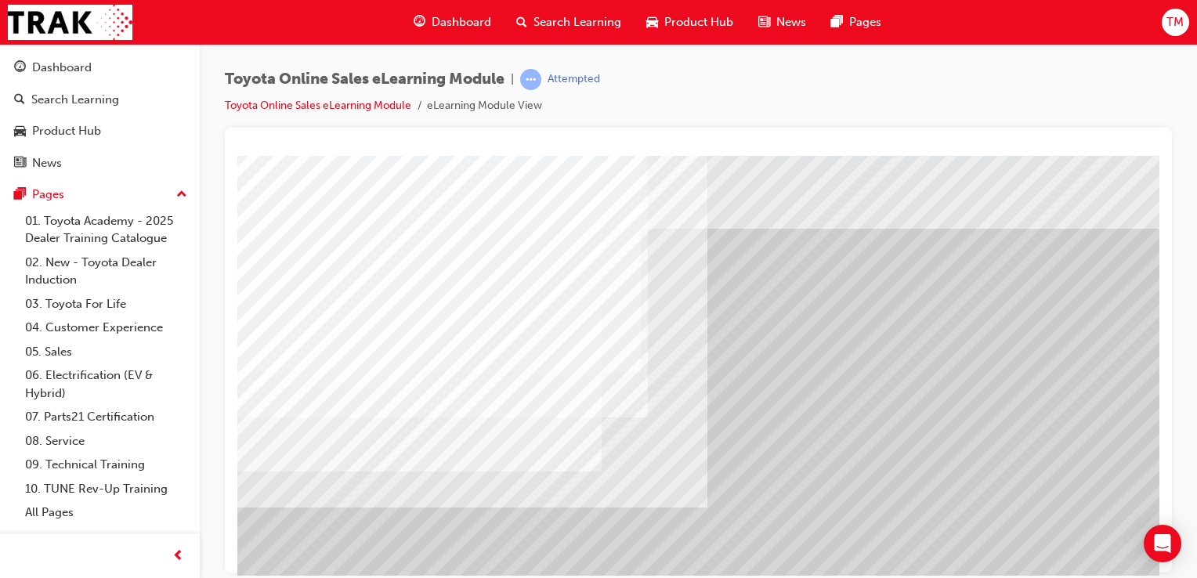
scroll to position [0, 0]
drag, startPoint x: 1155, startPoint y: 199, endPoint x: 1407, endPoint y: 316, distance: 277.3
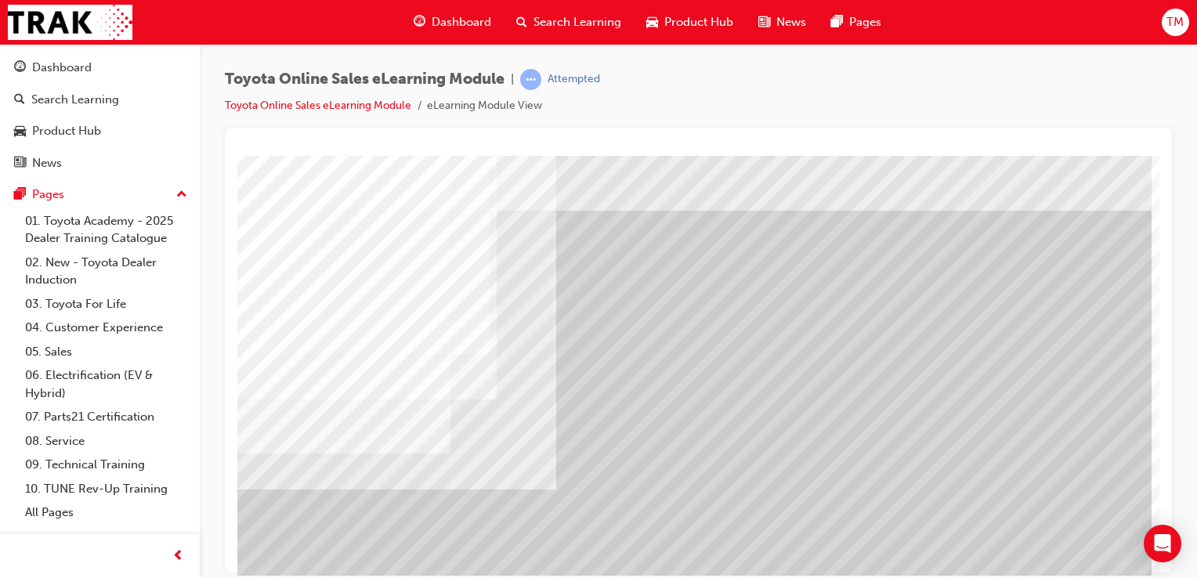
scroll to position [13, 155]
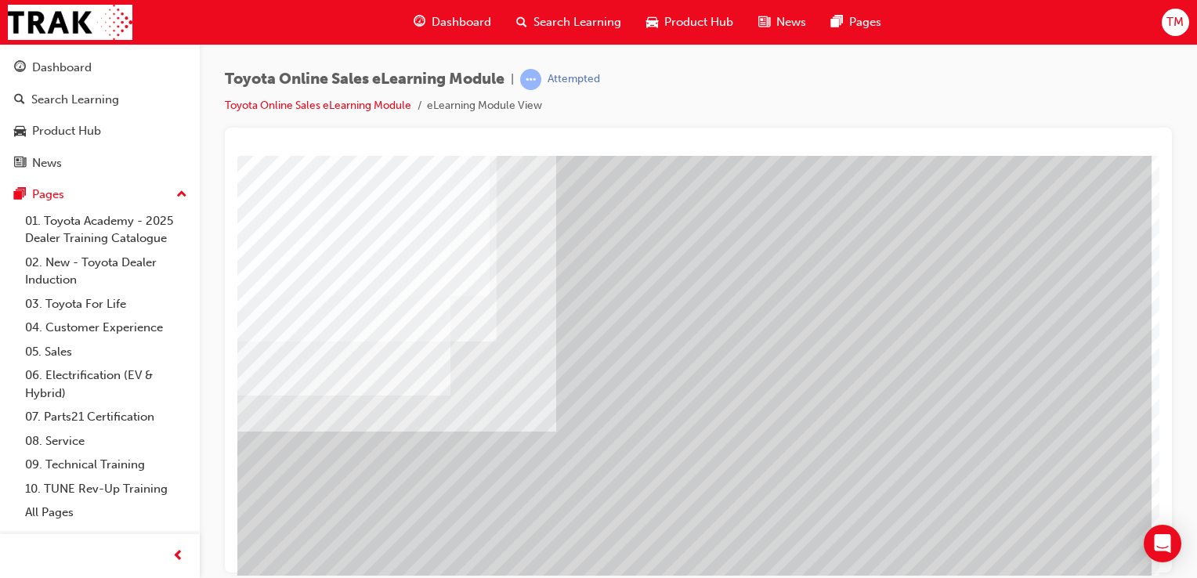
scroll to position [90, 155]
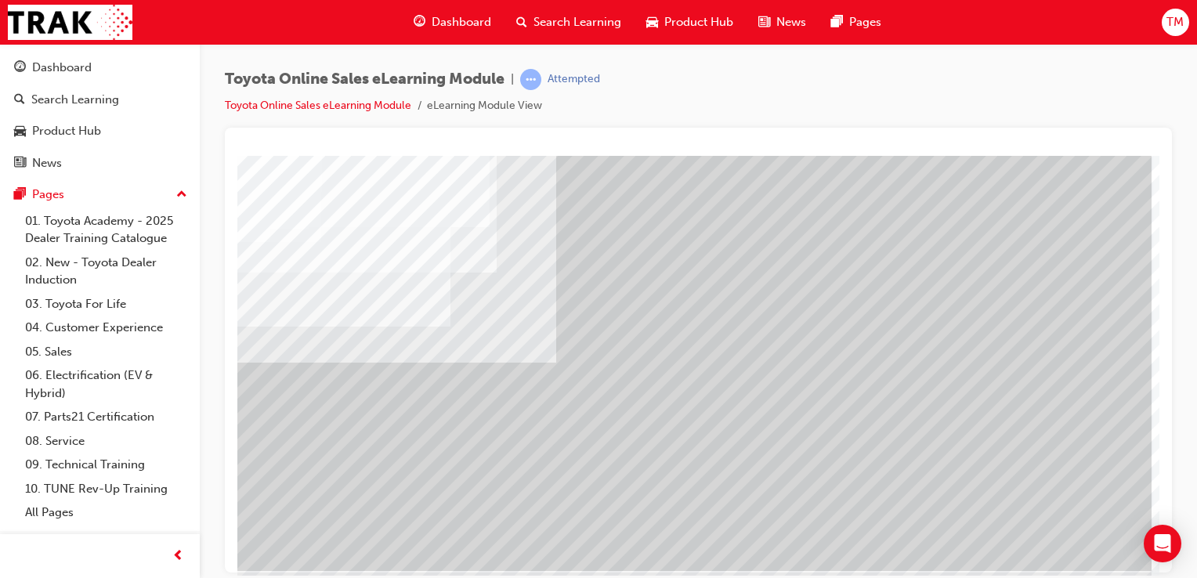
scroll to position [179, 155]
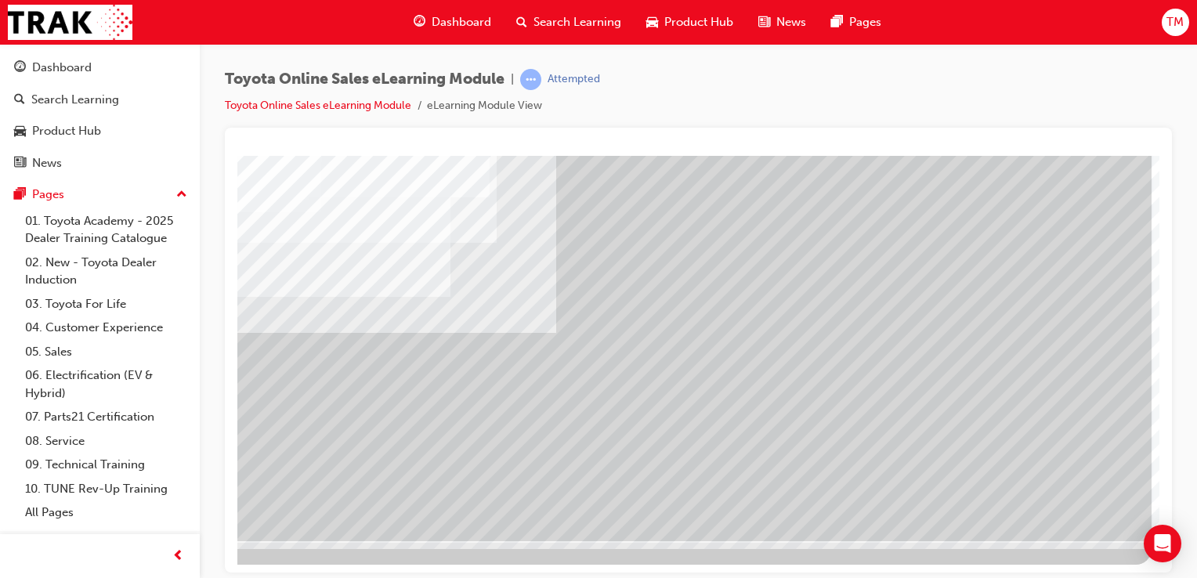
drag, startPoint x: 1075, startPoint y: 500, endPoint x: 878, endPoint y: 540, distance: 201.5
click at [878, 540] on div "multistate" at bounding box center [619, 270] width 1066 height 588
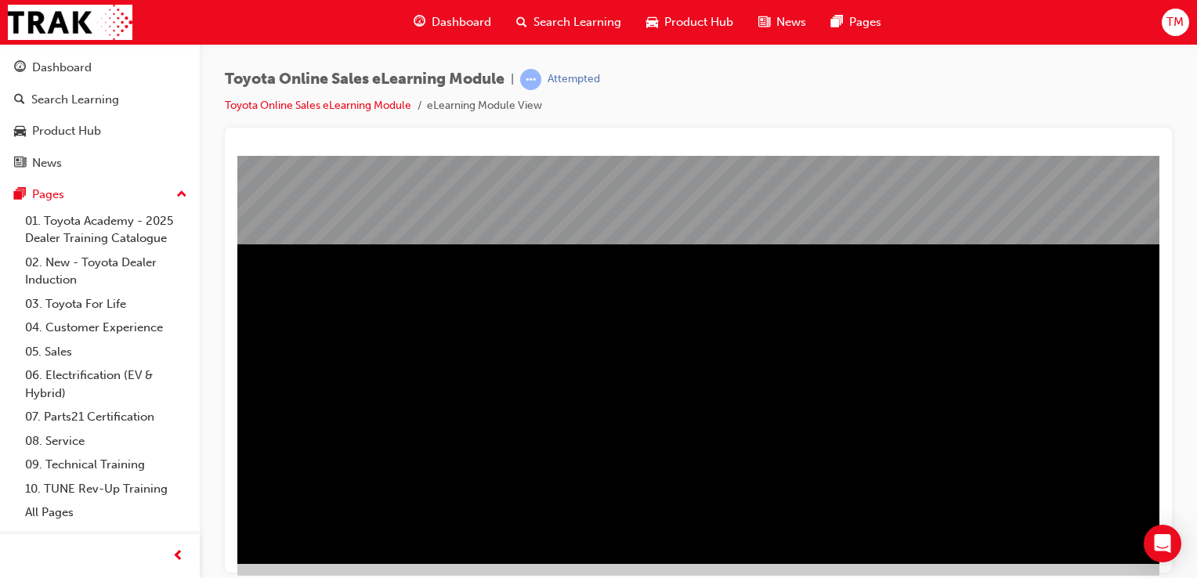
scroll to position [179, 0]
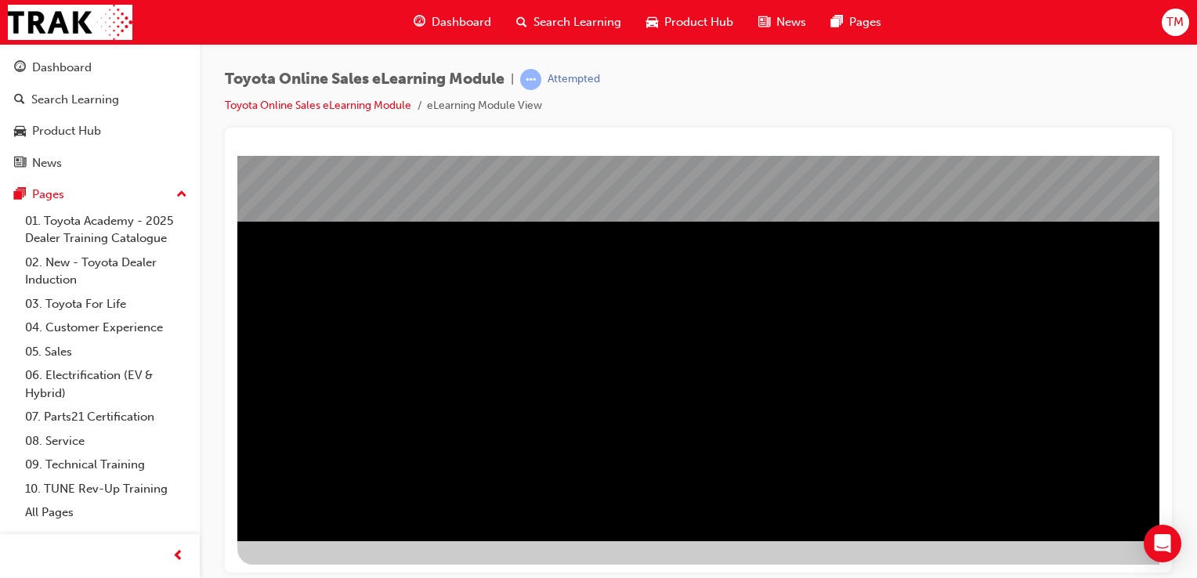
drag, startPoint x: 1155, startPoint y: 324, endPoint x: 1406, endPoint y: 622, distance: 389.9
drag, startPoint x: 1233, startPoint y: 730, endPoint x: 997, endPoint y: 568, distance: 286.3
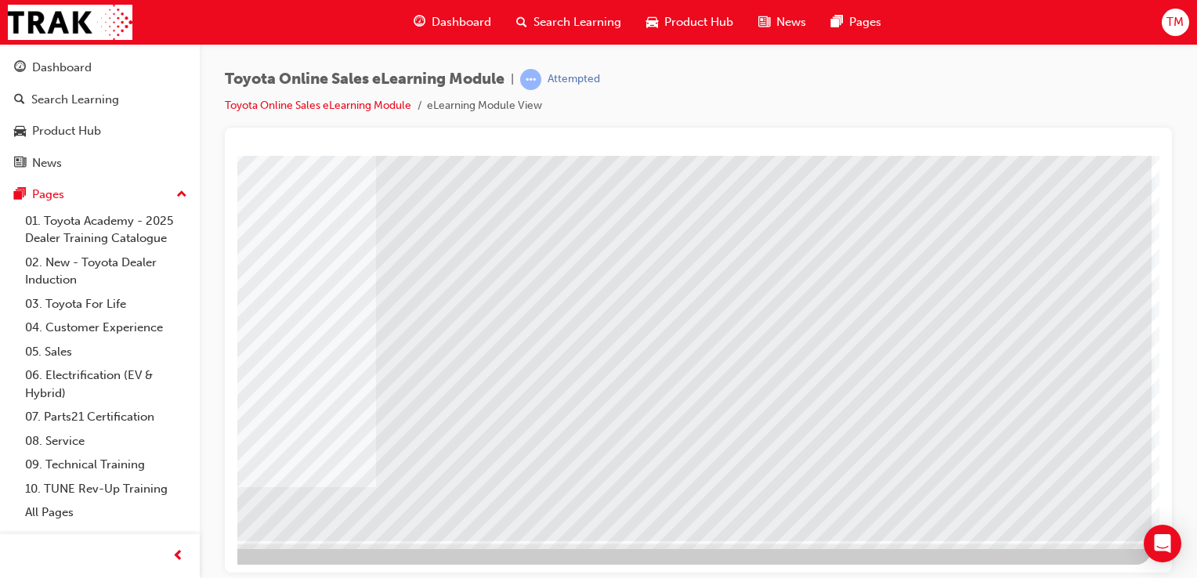
scroll to position [0, 0]
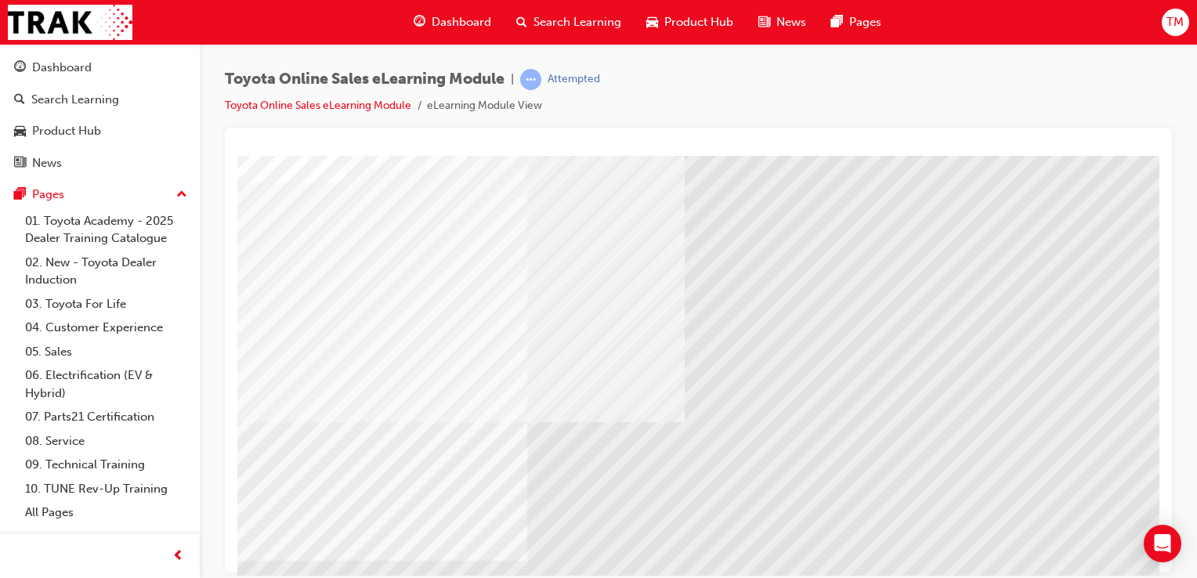
drag, startPoint x: 1154, startPoint y: 397, endPoint x: 1408, endPoint y: 620, distance: 338.2
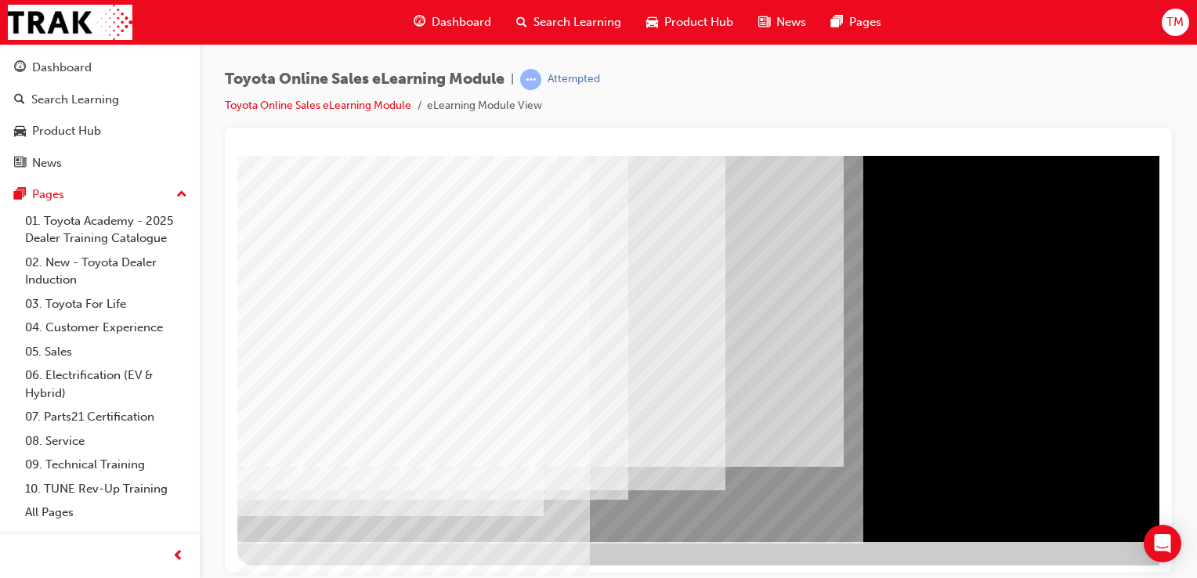
scroll to position [179, 0]
drag, startPoint x: 1154, startPoint y: 245, endPoint x: 1404, endPoint y: 513, distance: 366.5
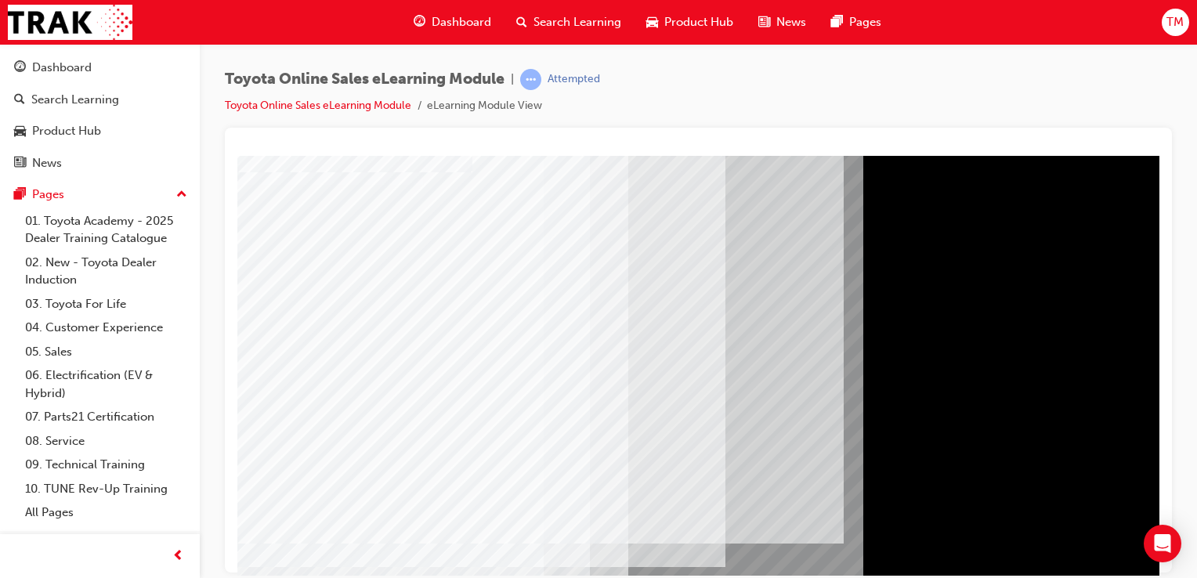
scroll to position [94, 0]
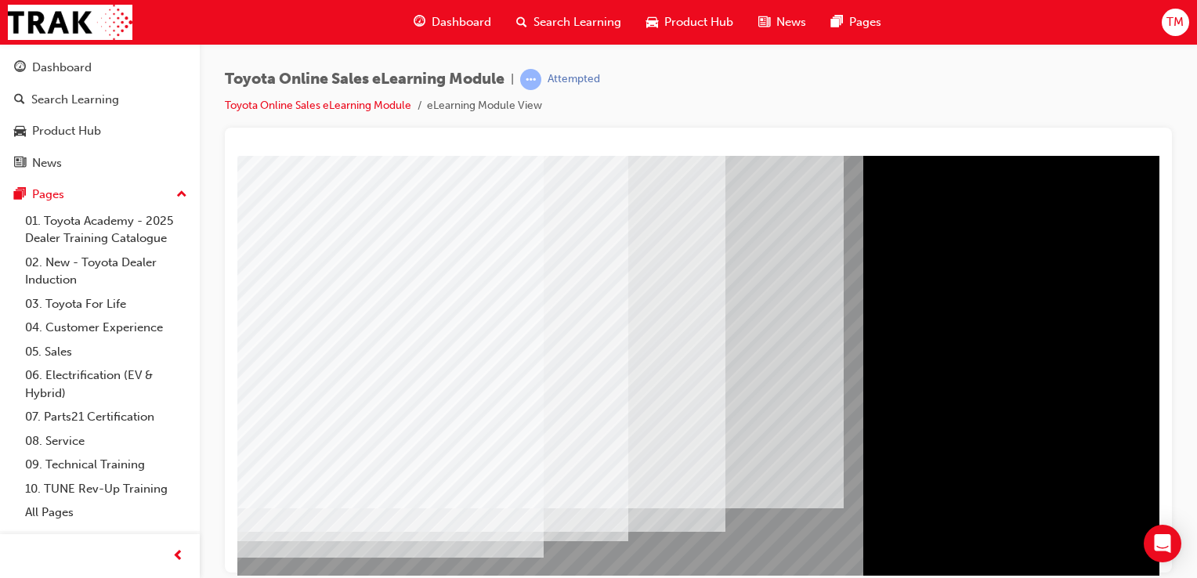
scroll to position [179, 0]
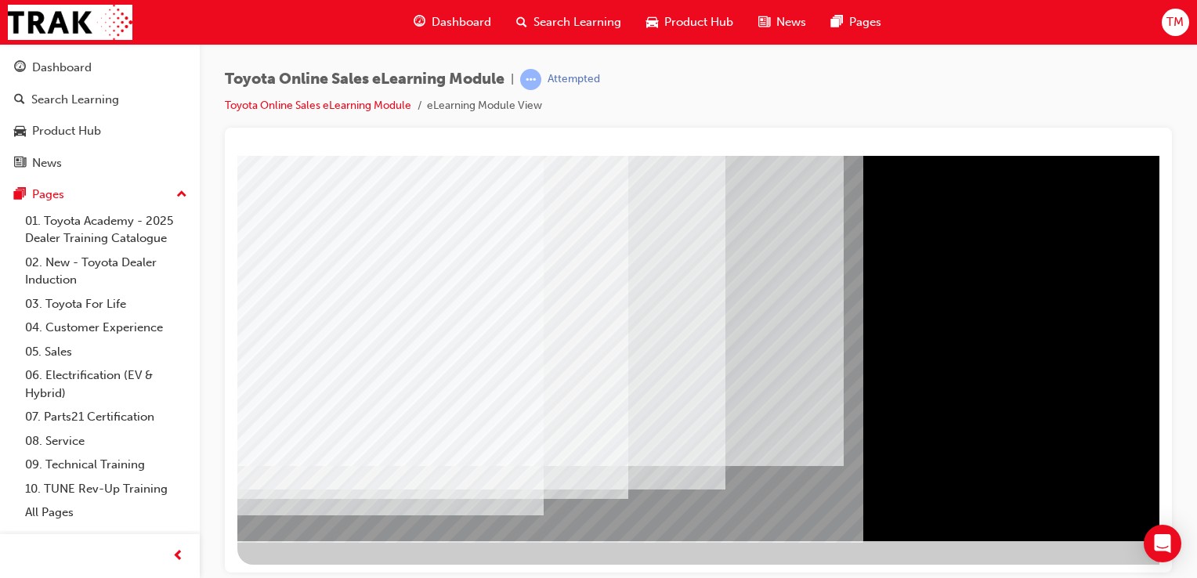
drag, startPoint x: 1157, startPoint y: 259, endPoint x: 1400, endPoint y: 484, distance: 331.6
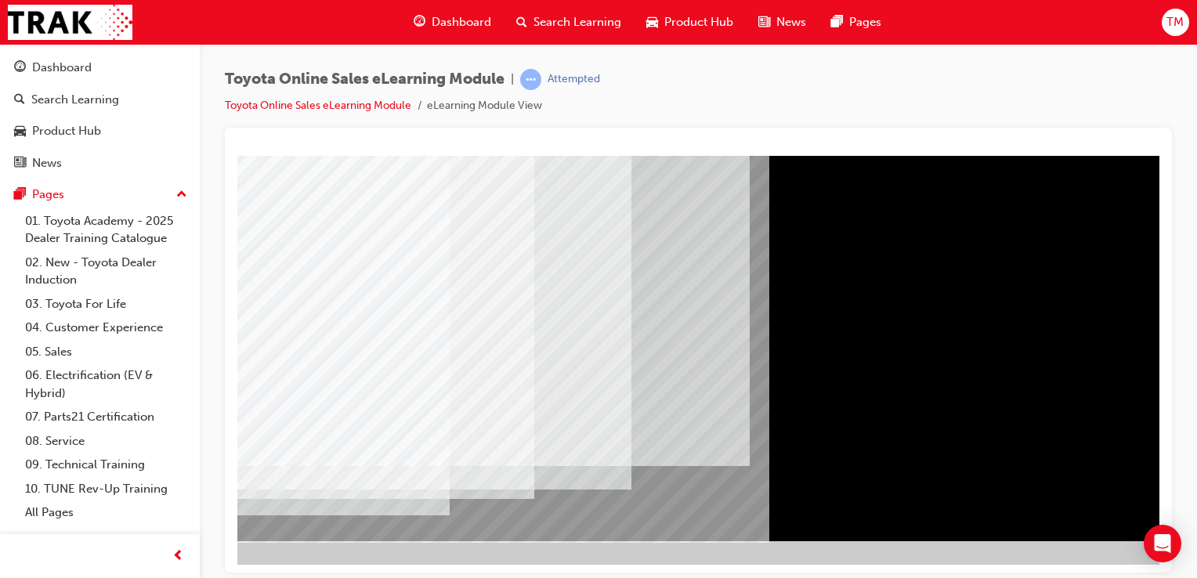
scroll to position [179, 99]
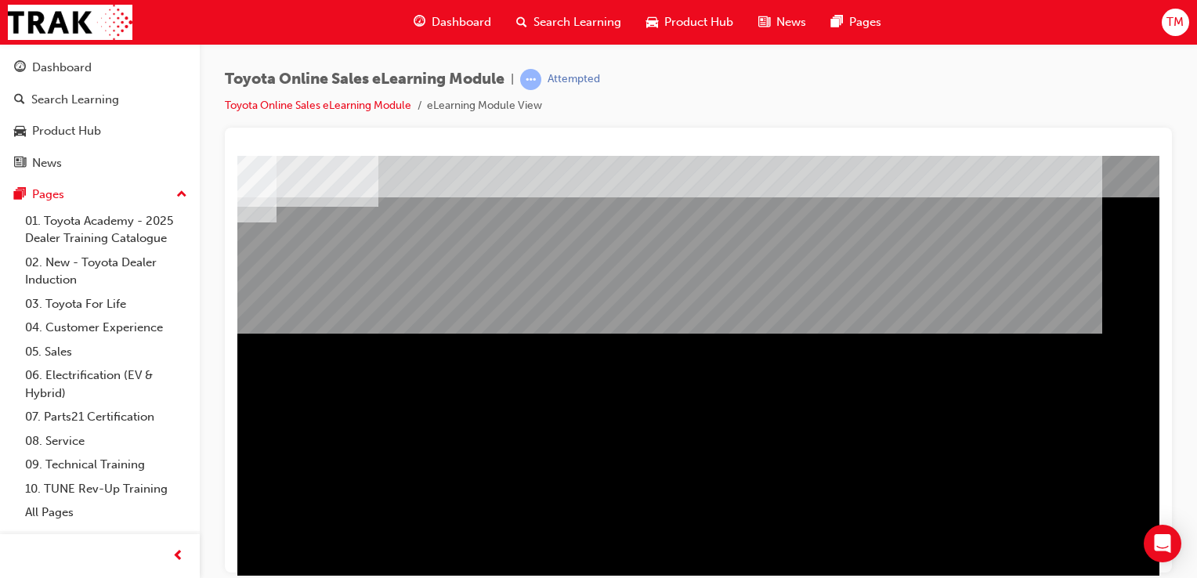
scroll to position [179, 94]
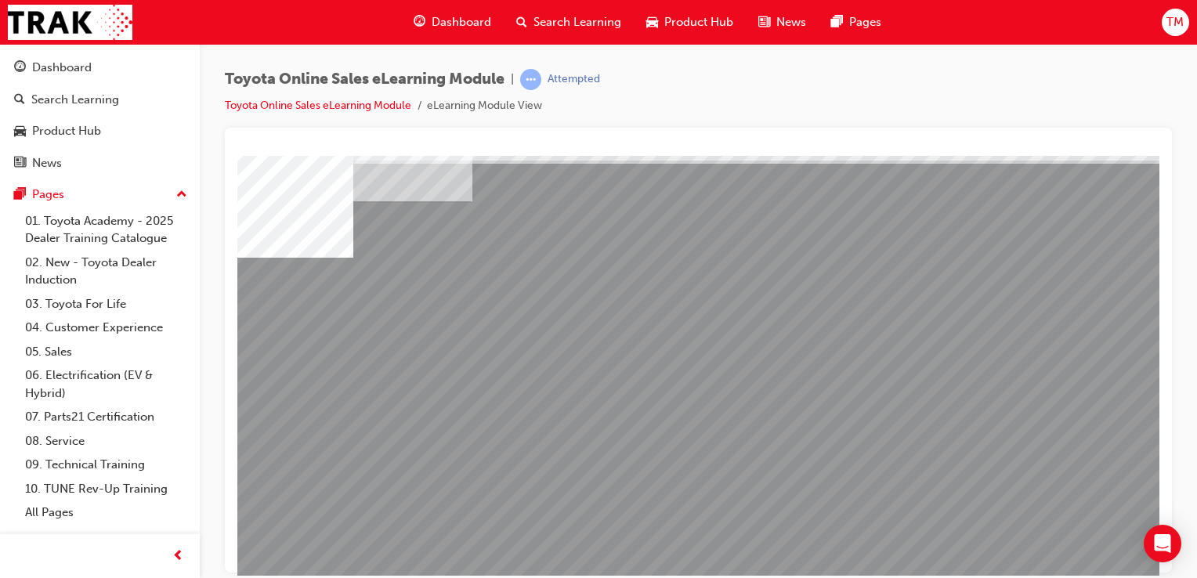
scroll to position [74, 0]
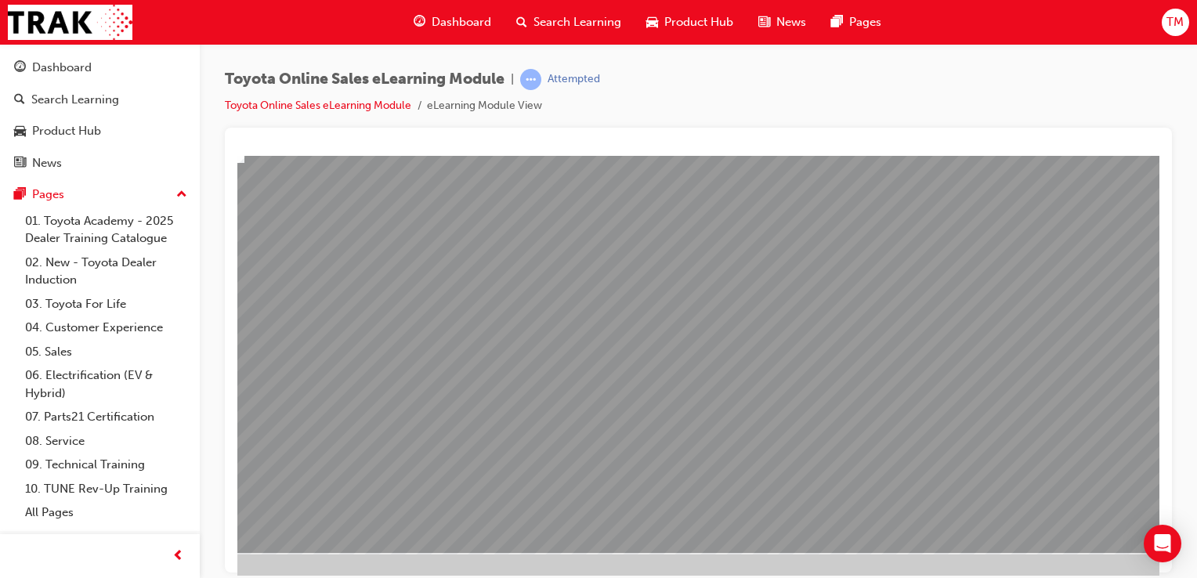
scroll to position [167, 123]
drag, startPoint x: 1074, startPoint y: 520, endPoint x: 1063, endPoint y: 526, distance: 13.0
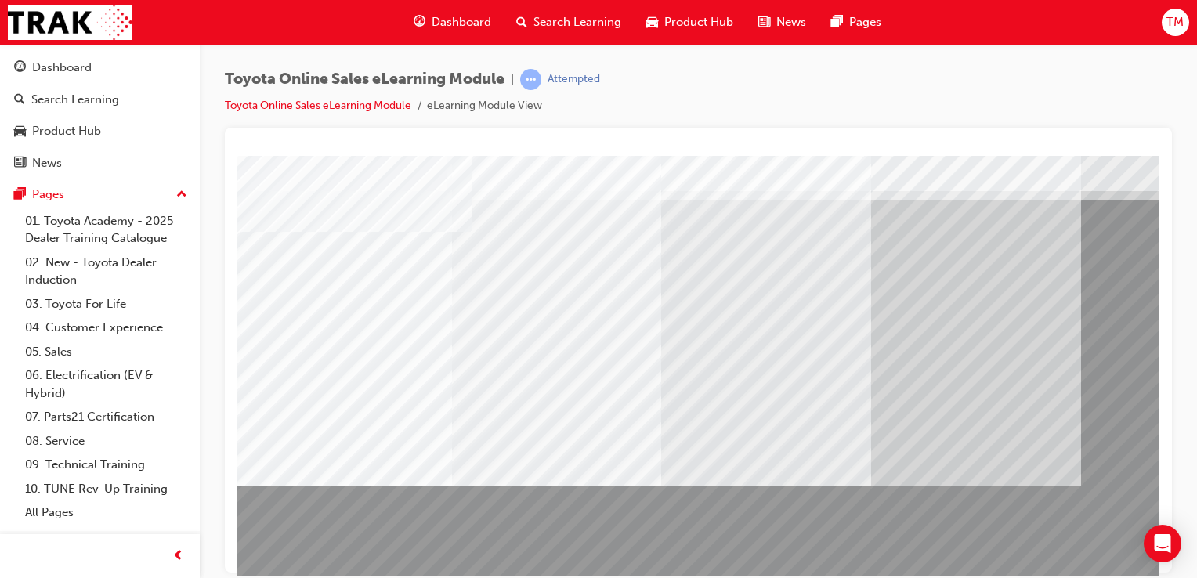
scroll to position [44, 0]
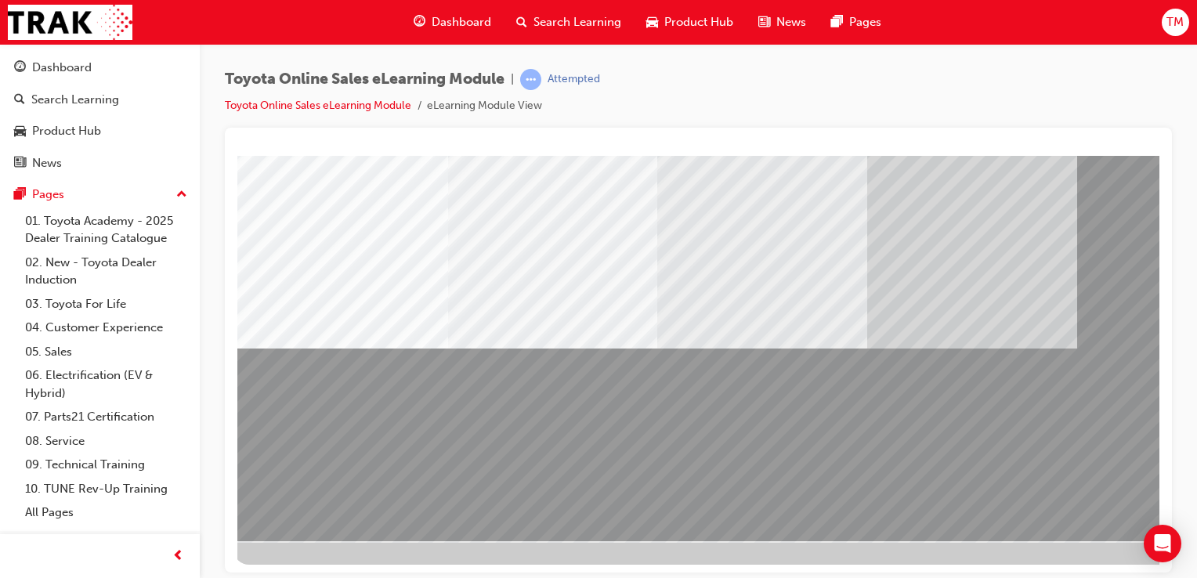
scroll to position [179, 0]
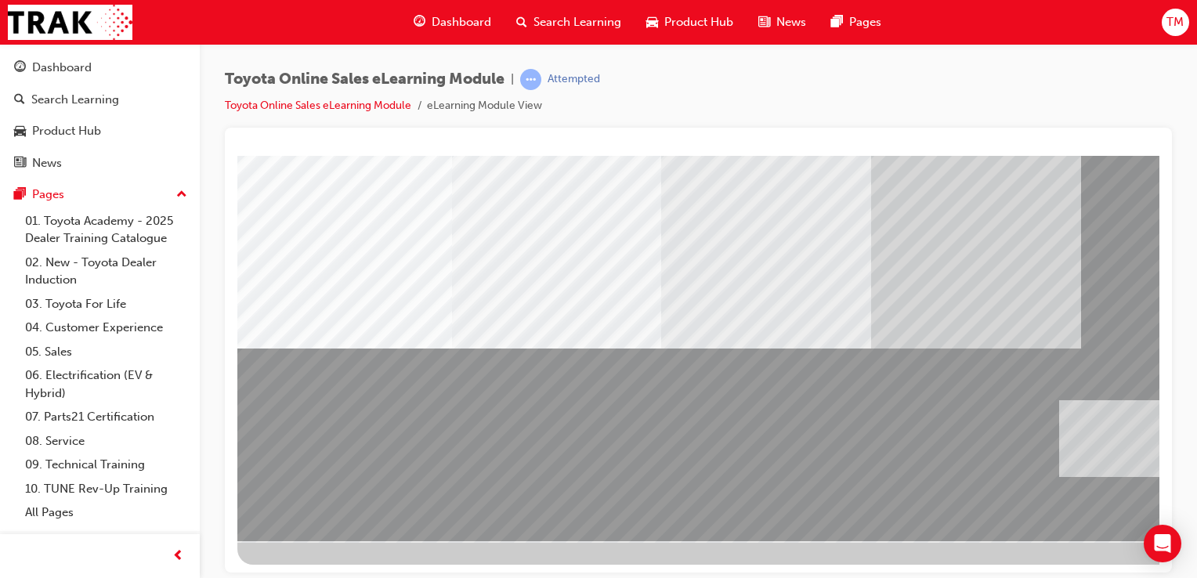
drag, startPoint x: 384, startPoint y: 442, endPoint x: 1200, endPoint y: 429, distance: 815.9
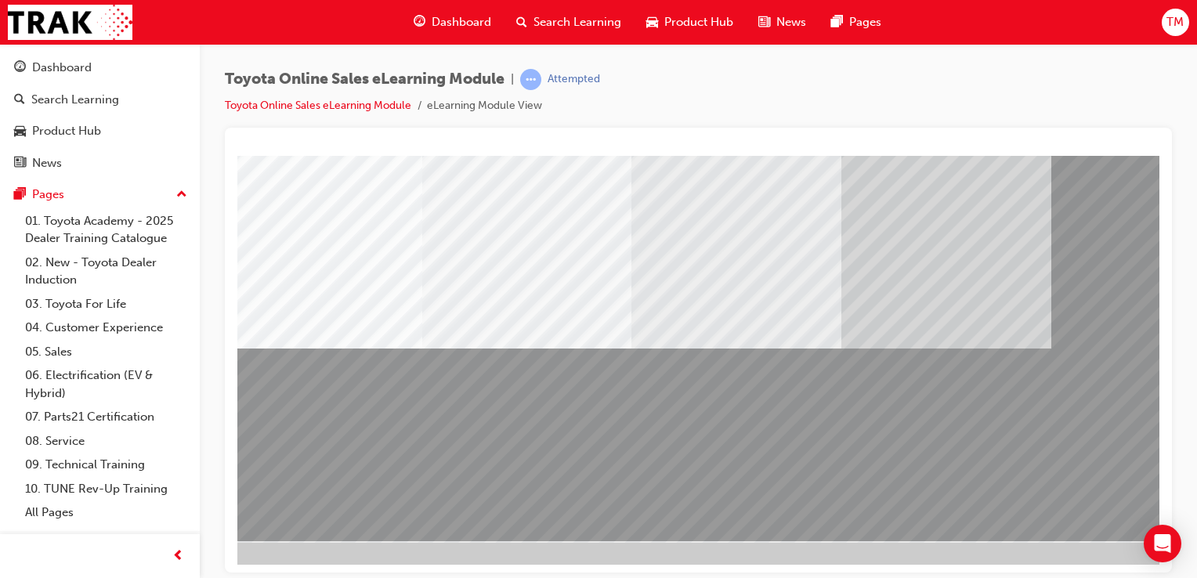
drag, startPoint x: 959, startPoint y: 574, endPoint x: 1240, endPoint y: 730, distance: 321.4
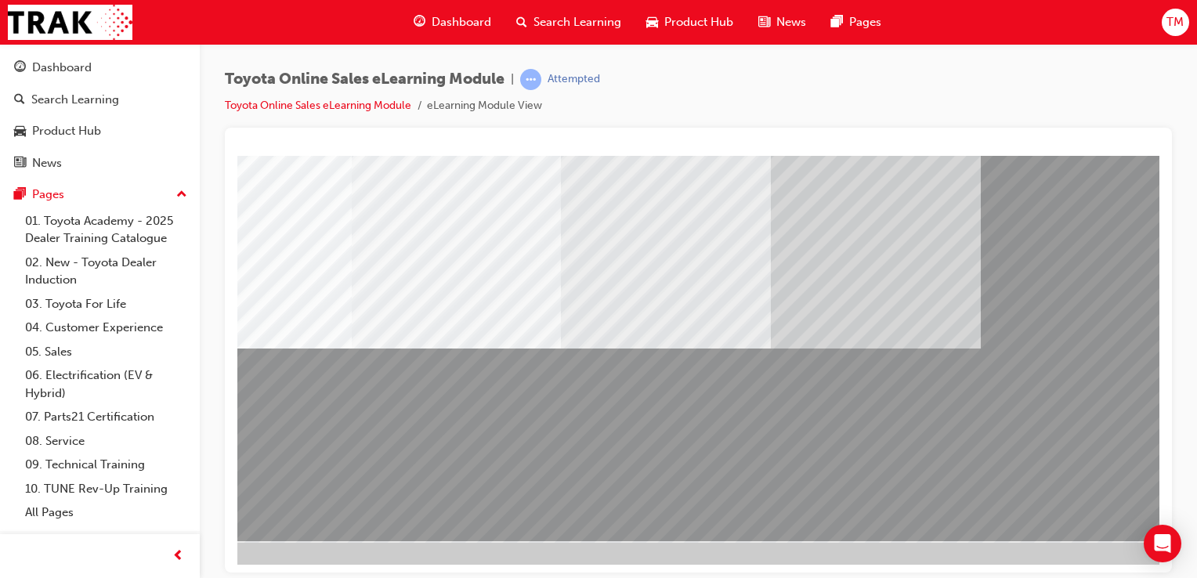
scroll to position [179, 110]
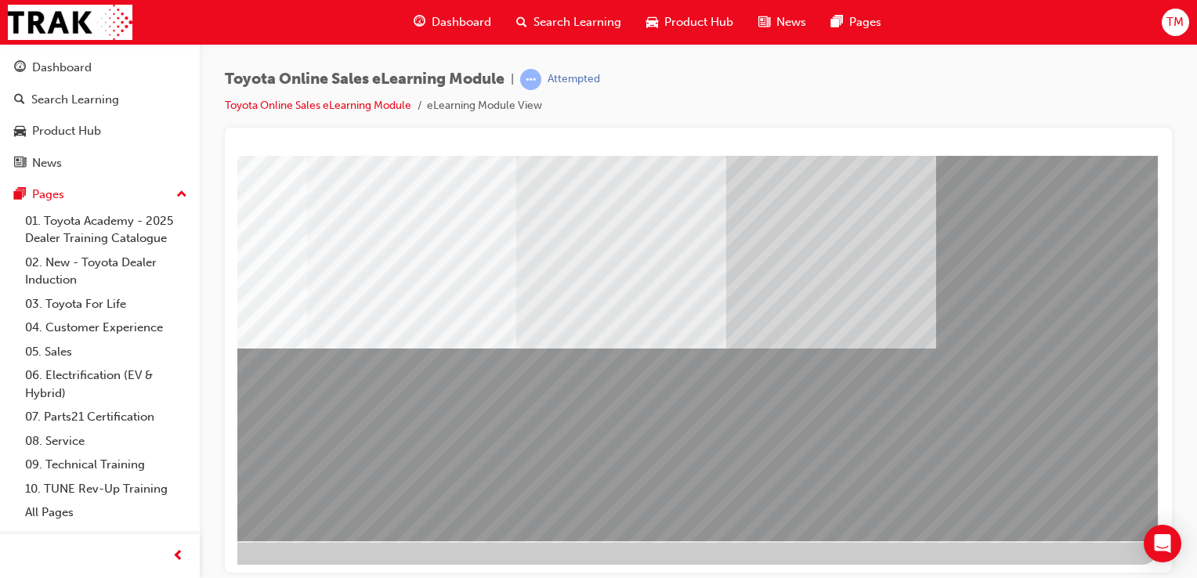
drag, startPoint x: 625, startPoint y: 506, endPoint x: 604, endPoint y: 507, distance: 20.4
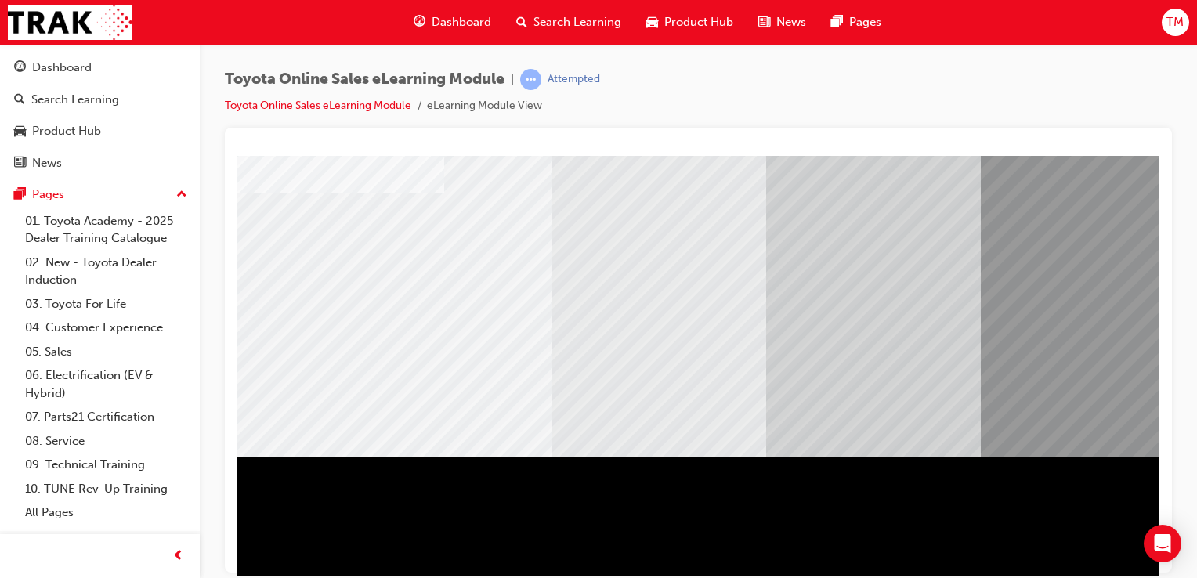
scroll to position [179, 0]
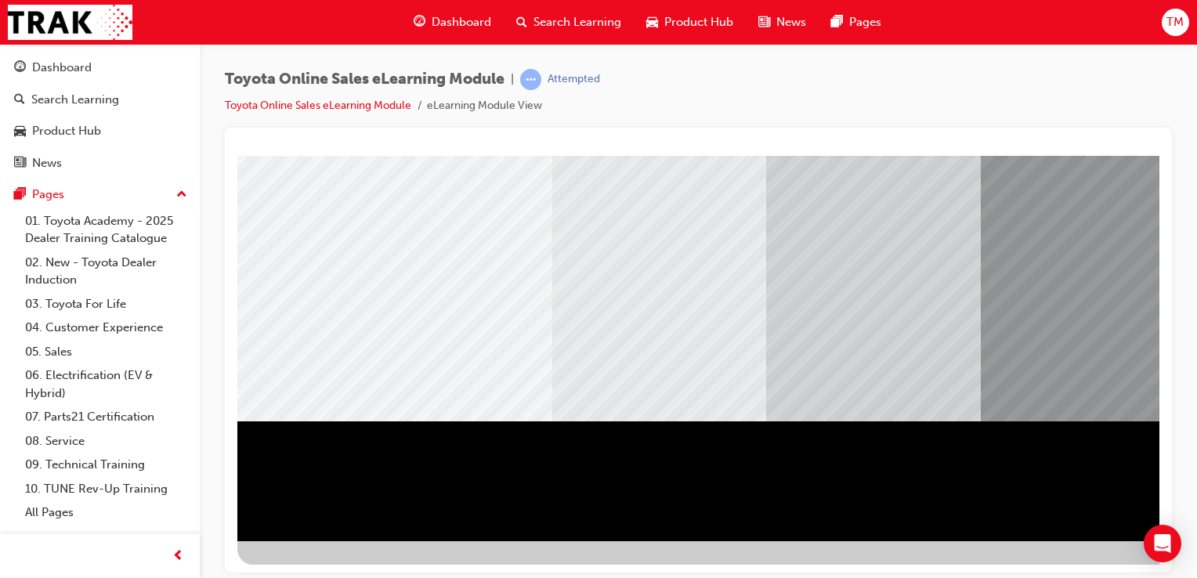
drag, startPoint x: 1157, startPoint y: 260, endPoint x: 1400, endPoint y: 578, distance: 399.2
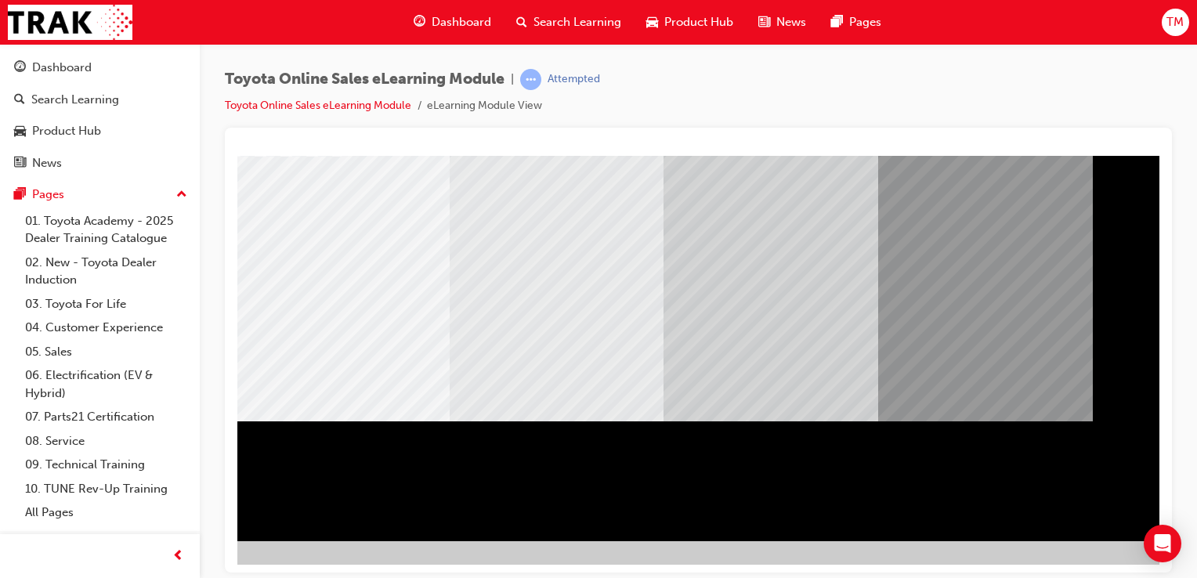
scroll to position [179, 125]
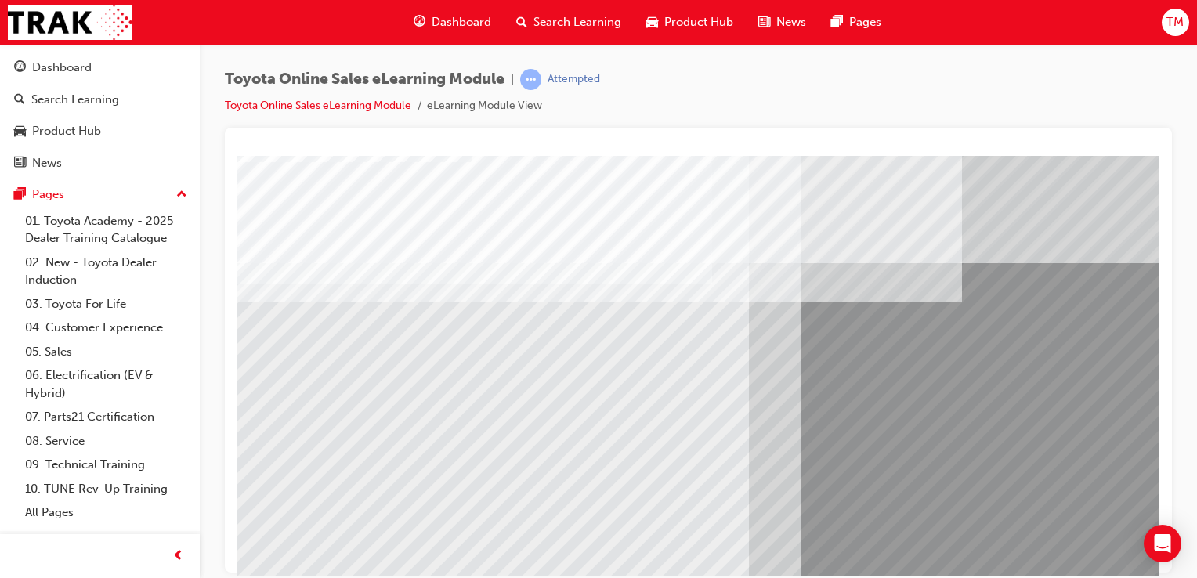
scroll to position [149, 0]
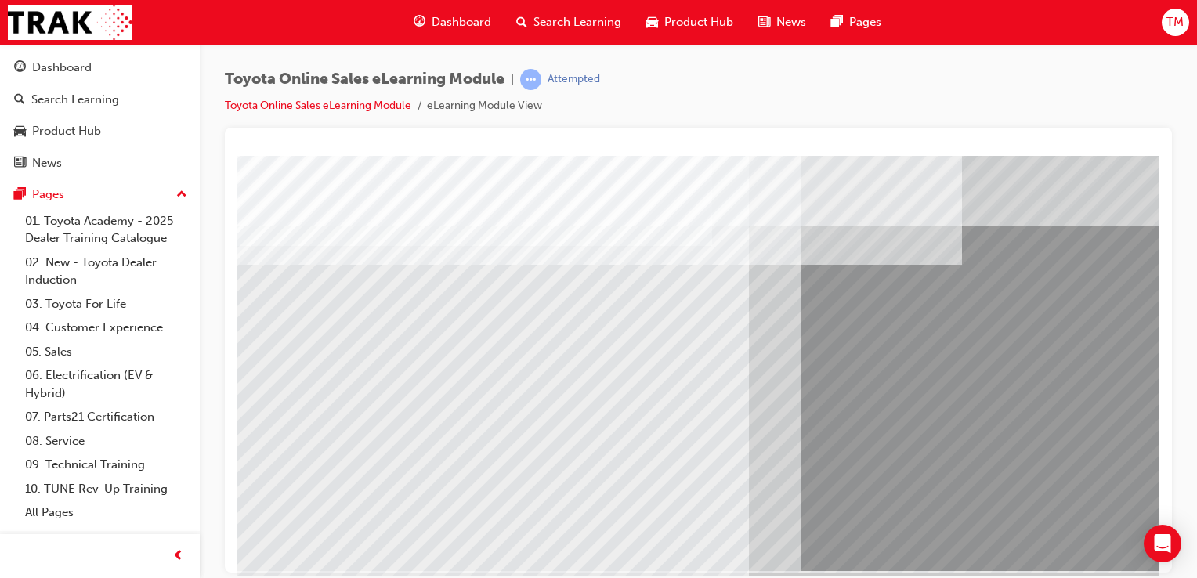
drag, startPoint x: 1150, startPoint y: 217, endPoint x: 1404, endPoint y: 467, distance: 356.3
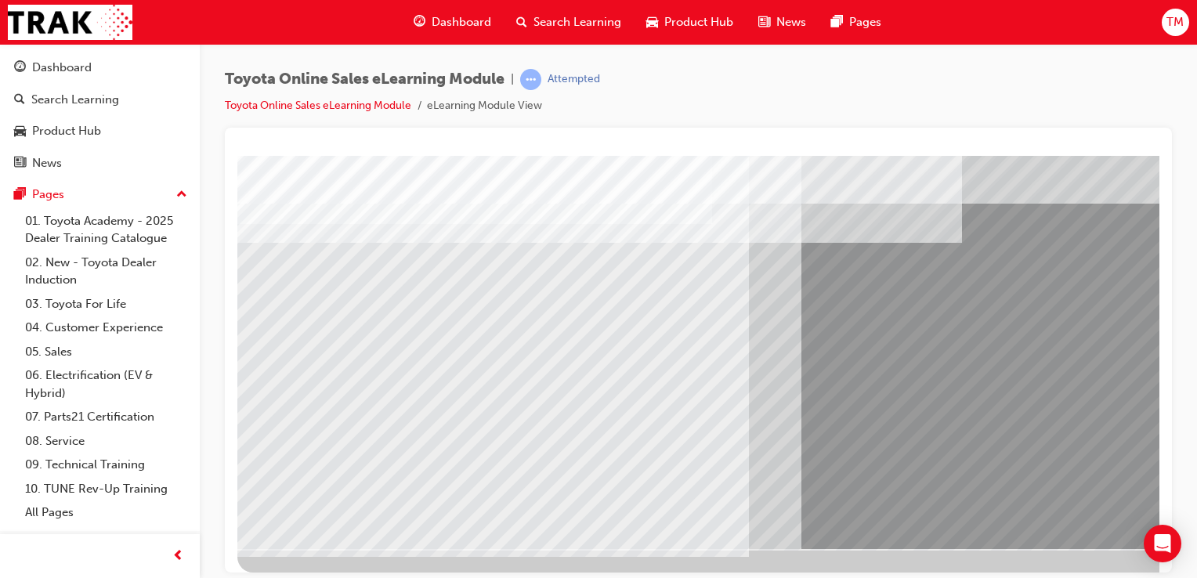
scroll to position [179, 0]
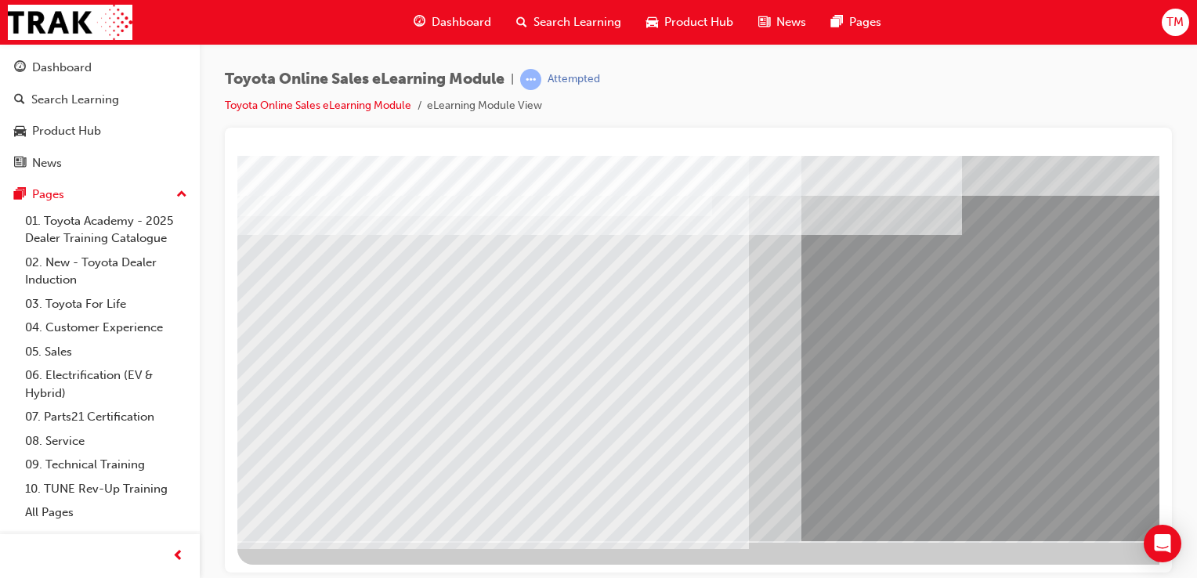
drag, startPoint x: 1154, startPoint y: 322, endPoint x: 1401, endPoint y: 504, distance: 306.6
drag, startPoint x: 1140, startPoint y: 331, endPoint x: 1156, endPoint y: 335, distance: 16.2
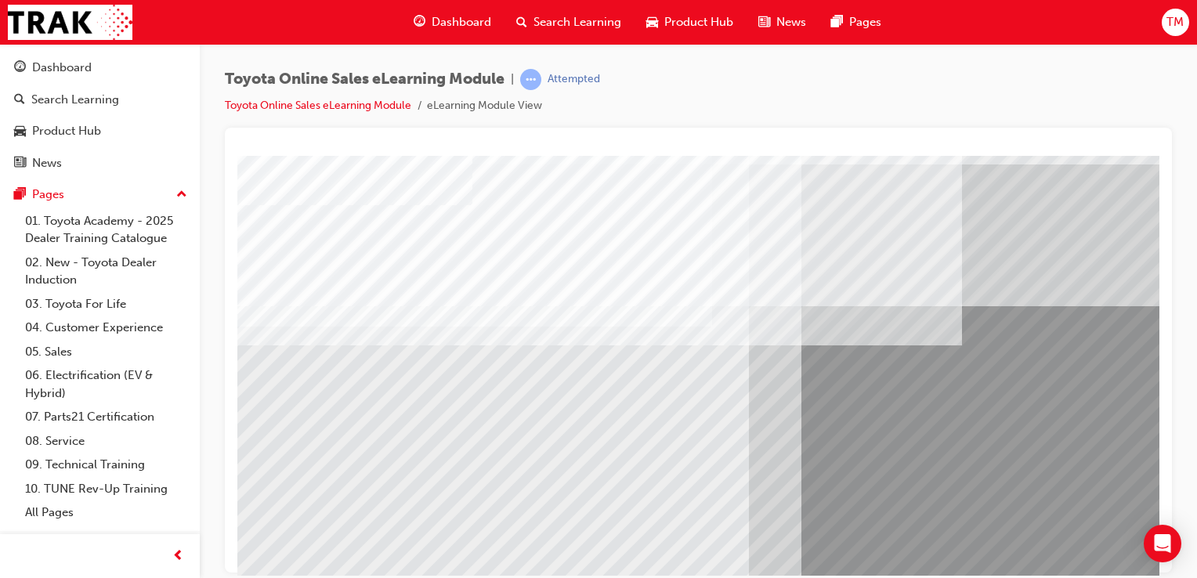
scroll to position [67, 0]
drag, startPoint x: 1140, startPoint y: 292, endPoint x: 1155, endPoint y: 296, distance: 15.6
click at [1155, 95] on html "Loading..." at bounding box center [698, 92] width 922 height 6
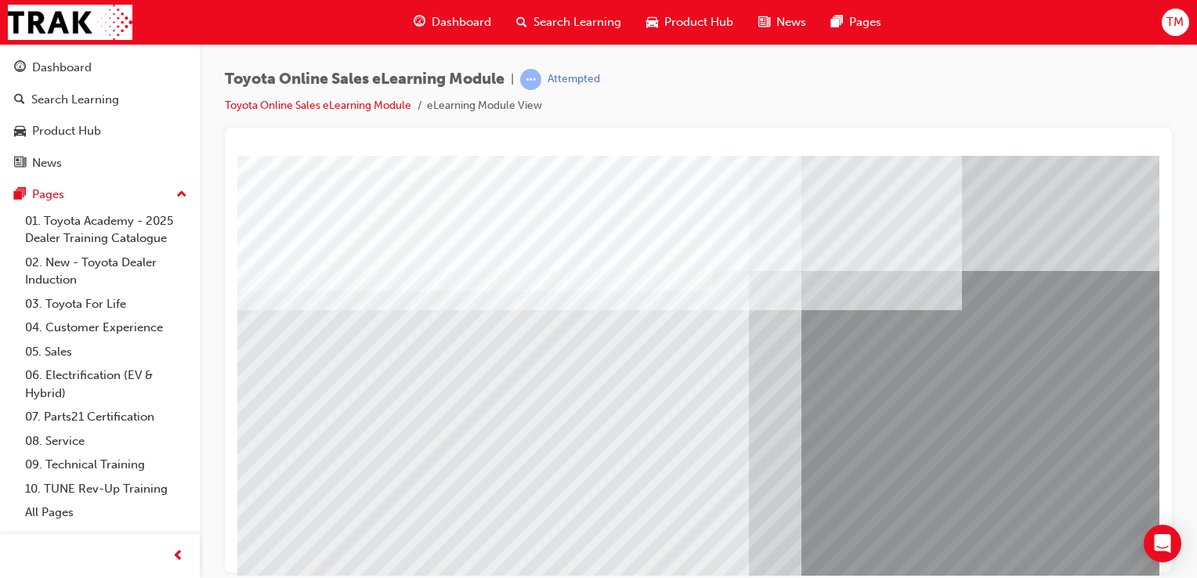
scroll to position [179, 0]
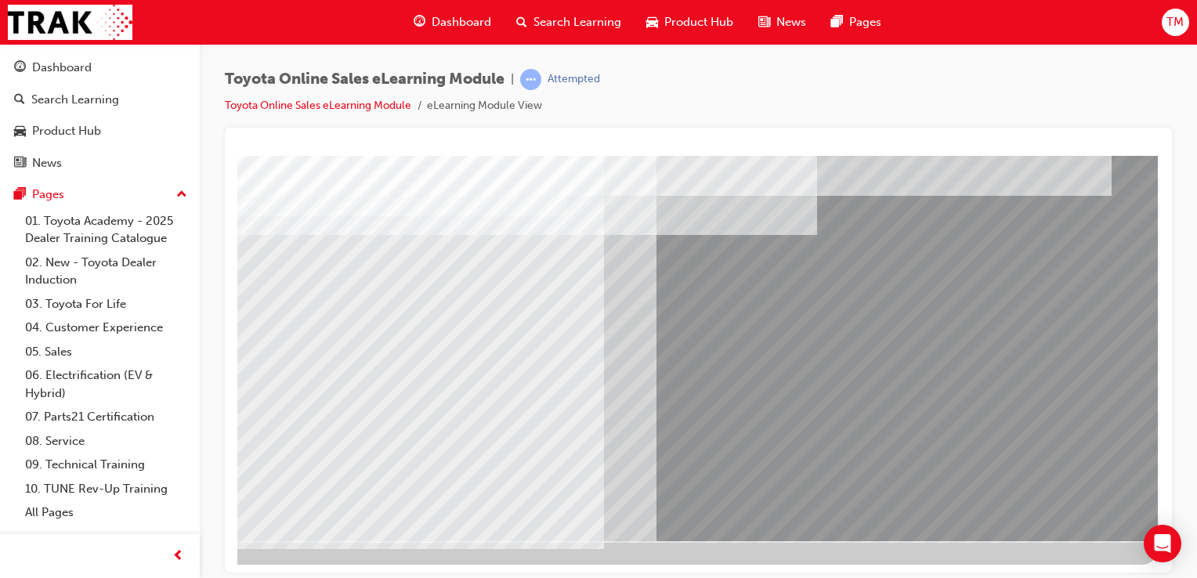
drag, startPoint x: 950, startPoint y: 571, endPoint x: 1313, endPoint y: 733, distance: 397.5
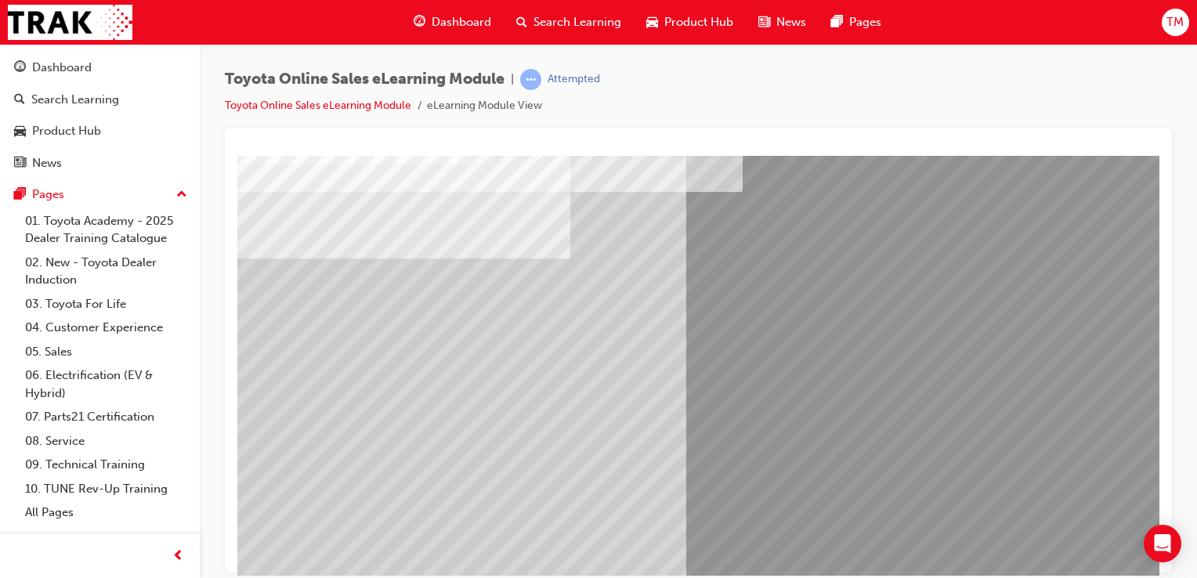
scroll to position [110, 0]
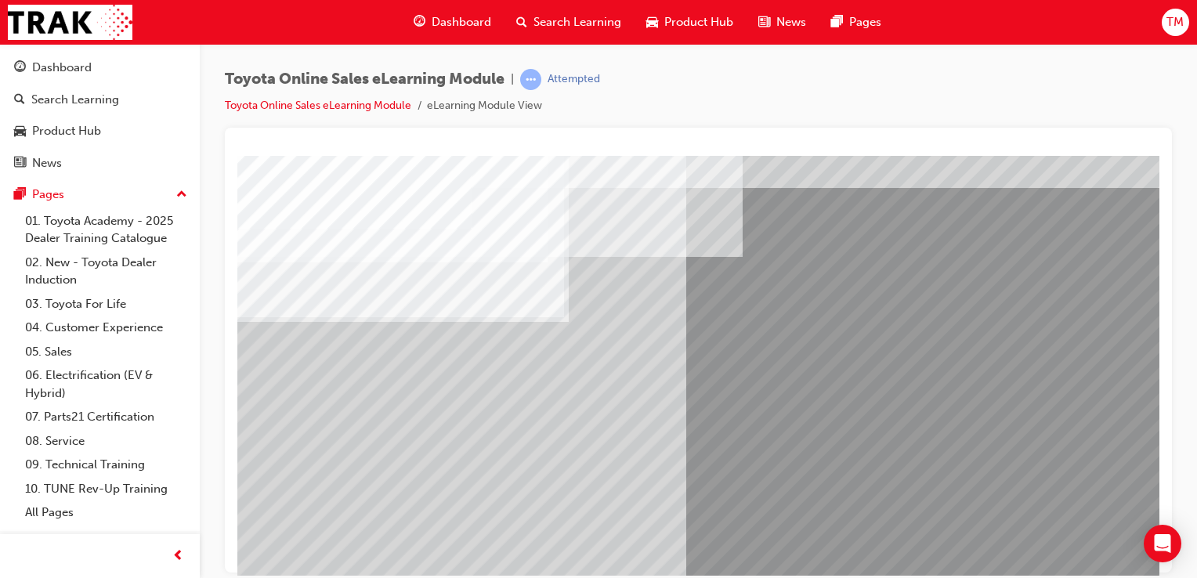
scroll to position [45, 0]
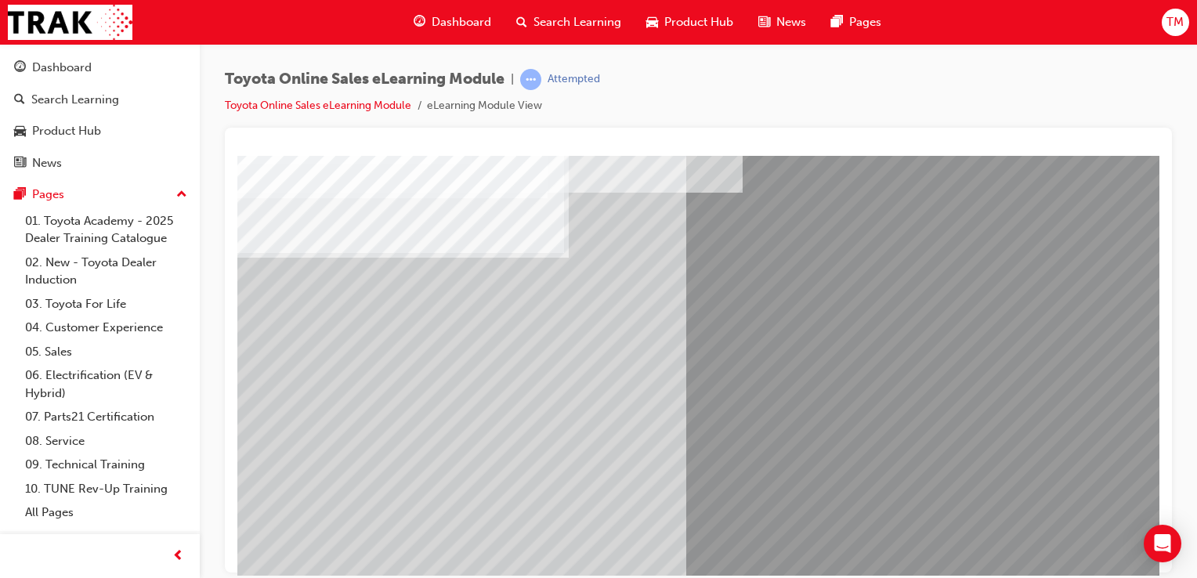
scroll to position [114, 0]
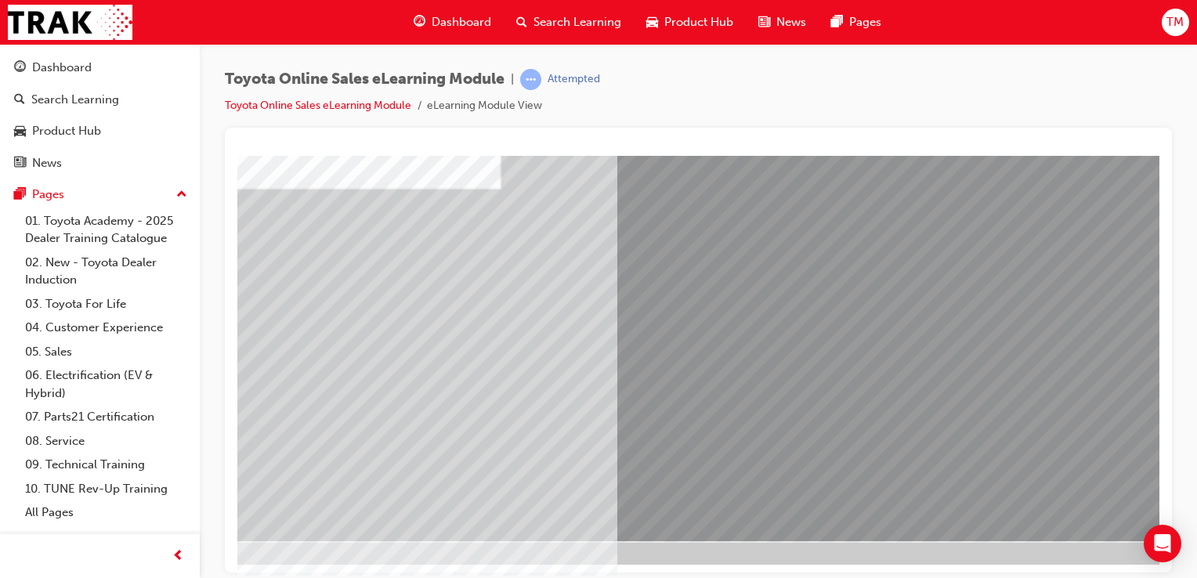
scroll to position [179, 155]
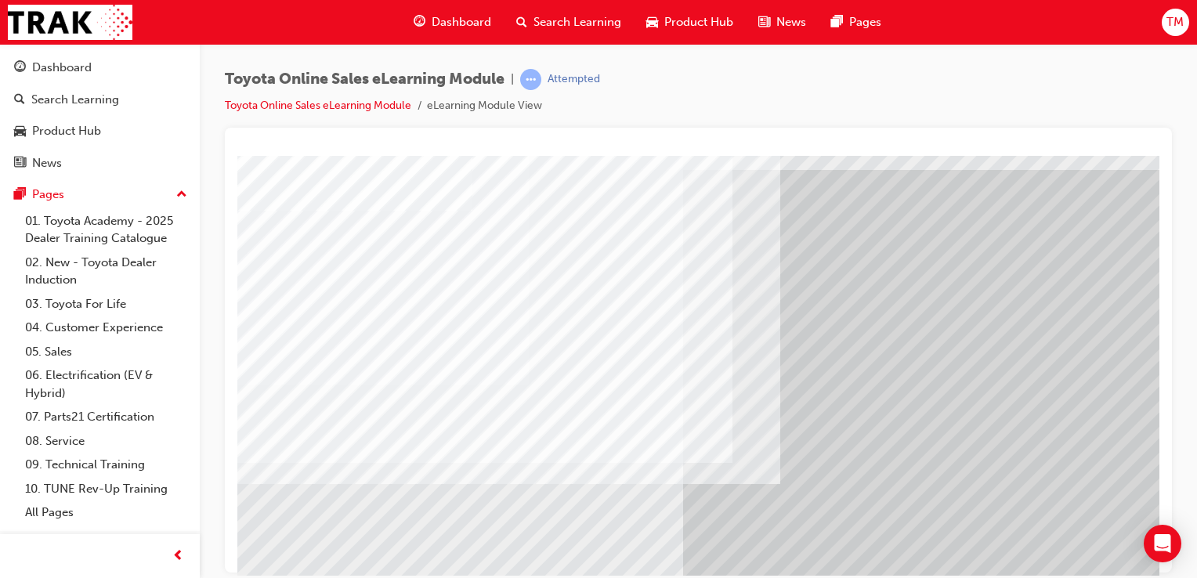
scroll to position [0, 0]
